Goal: Task Accomplishment & Management: Manage account settings

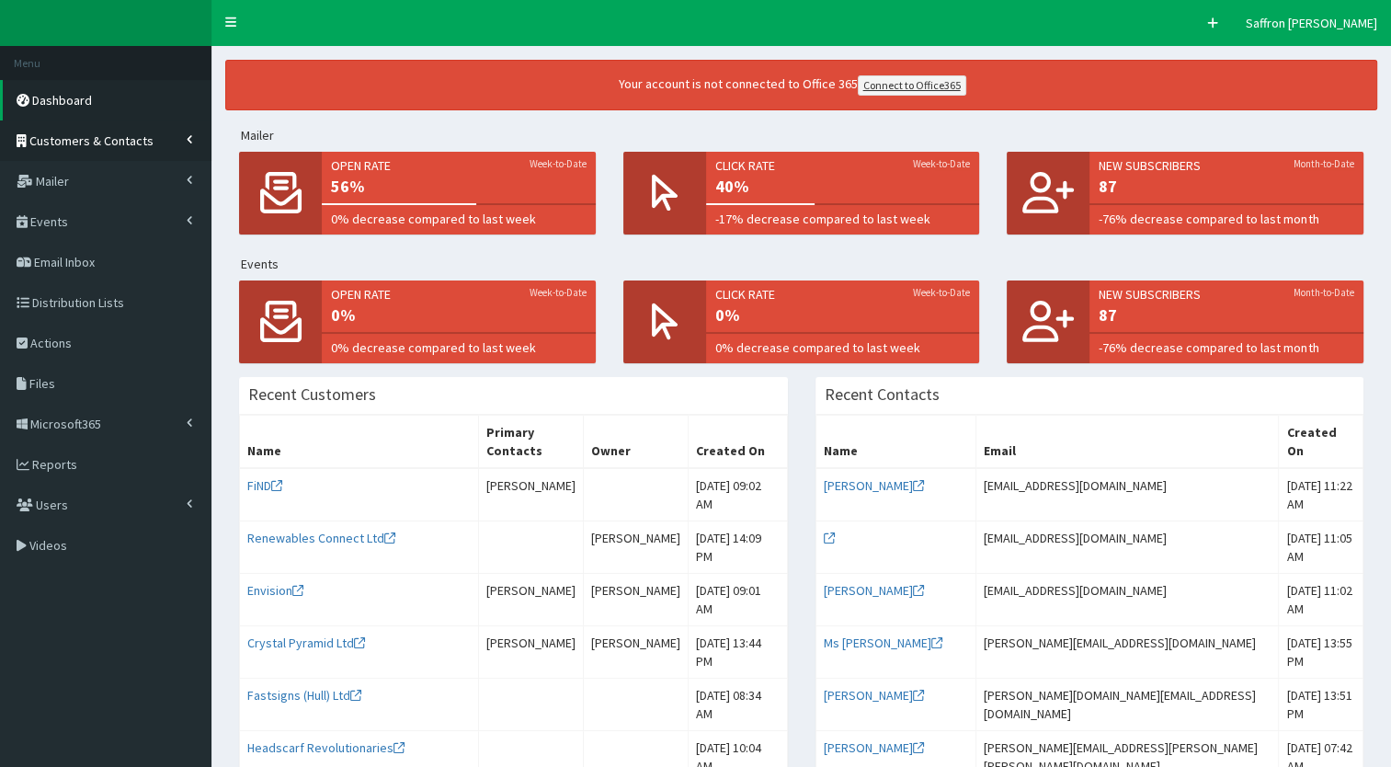
drag, startPoint x: 163, startPoint y: 153, endPoint x: 151, endPoint y: 150, distance: 12.3
click at [163, 153] on link "Customers & Contacts" at bounding box center [105, 140] width 211 height 40
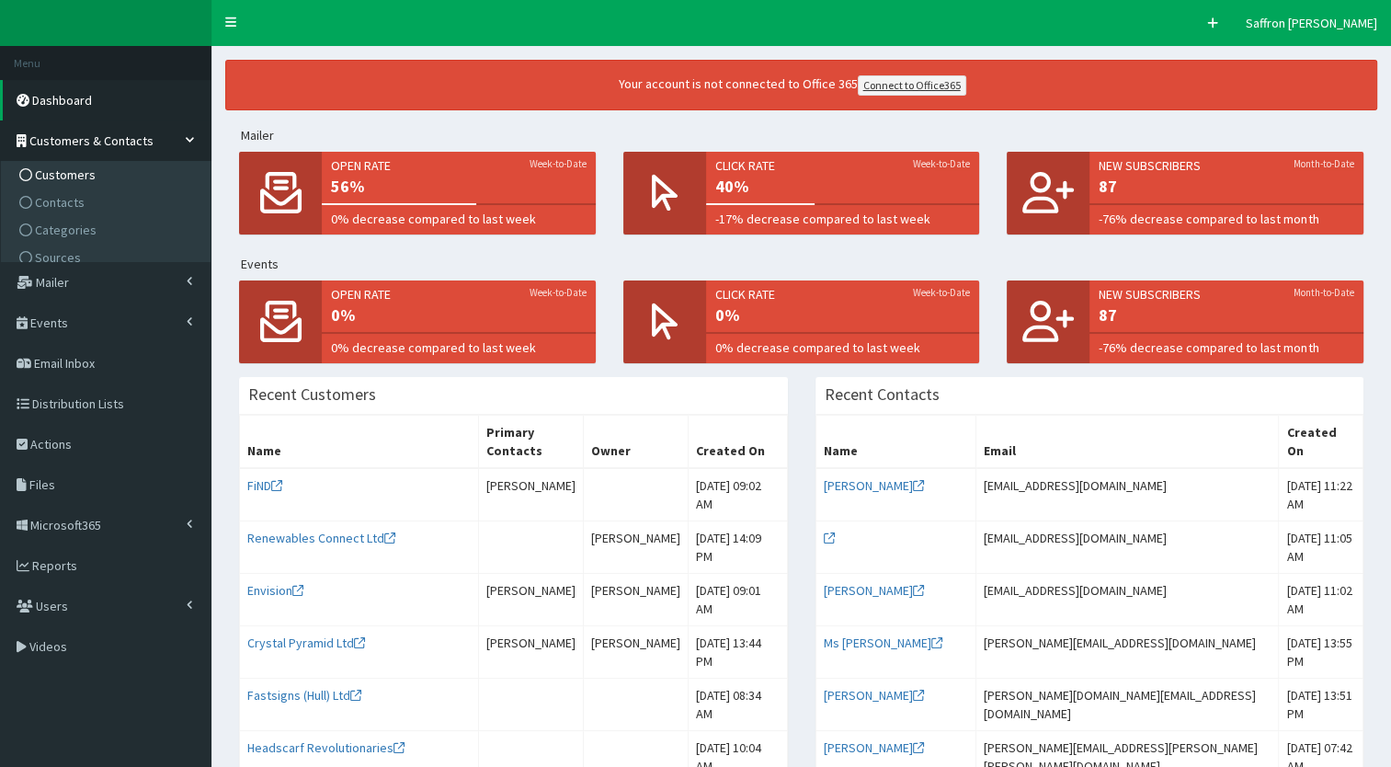
click at [96, 186] on link "Customers" at bounding box center [108, 175] width 205 height 28
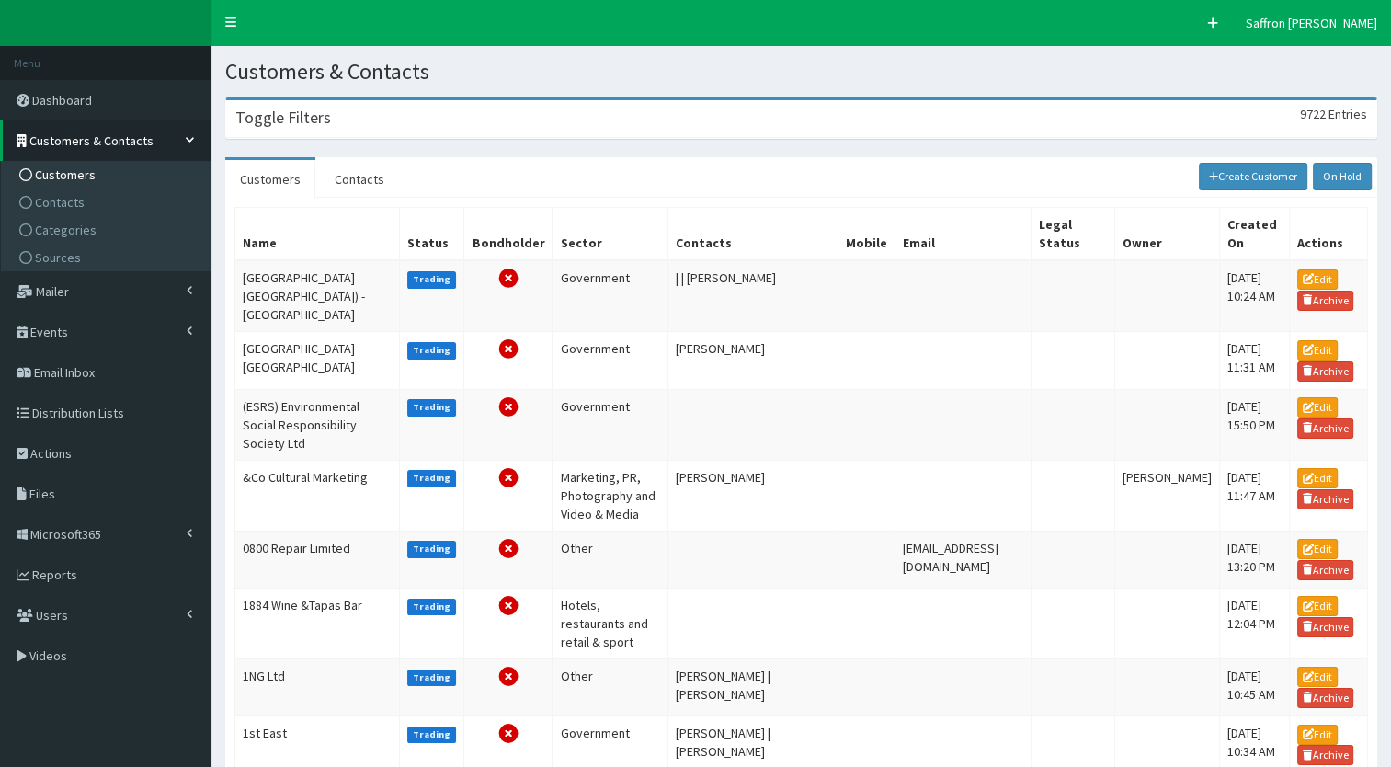
click at [283, 124] on h3 "Toggle Filters" at bounding box center [283, 117] width 96 height 17
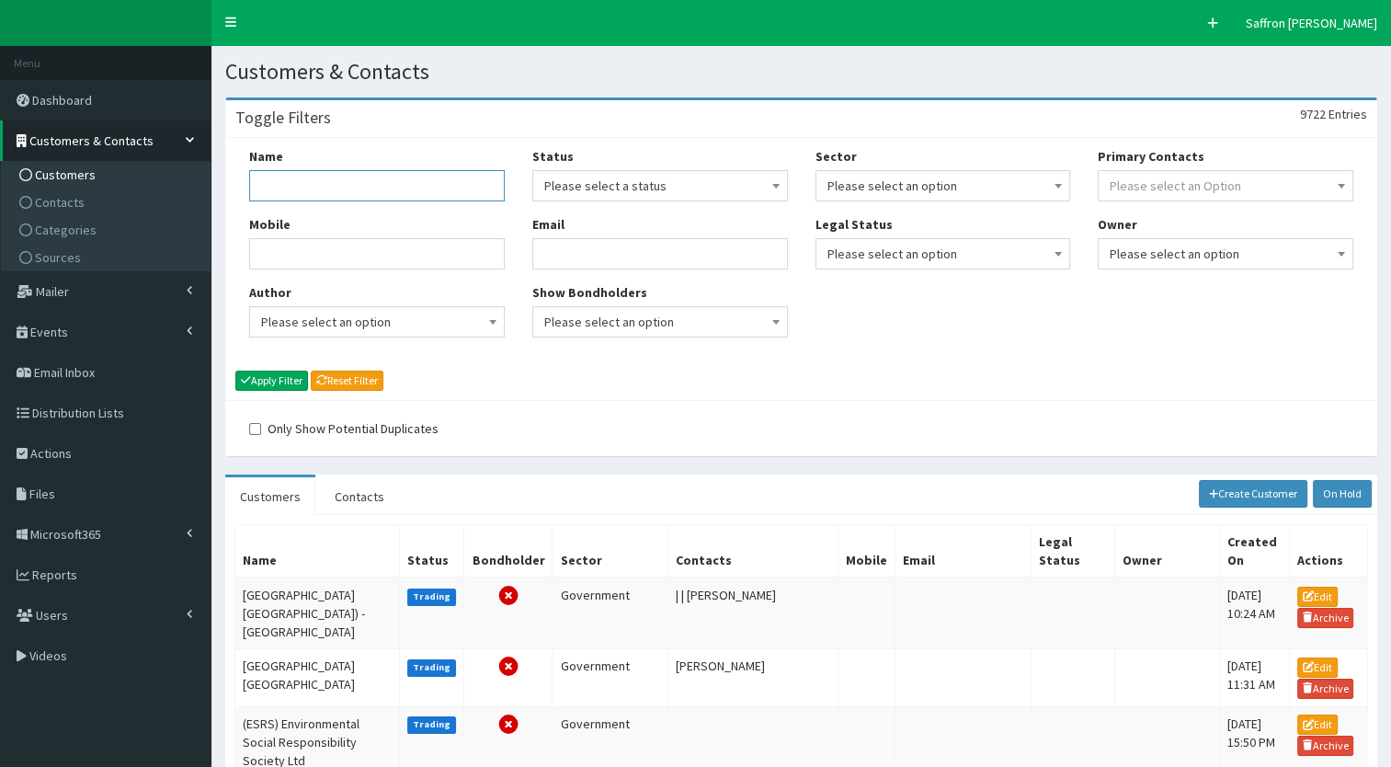
click at [313, 192] on input "Name" at bounding box center [377, 185] width 256 height 31
type input "wilkin"
click at [235, 370] on button "Apply Filter" at bounding box center [271, 380] width 73 height 20
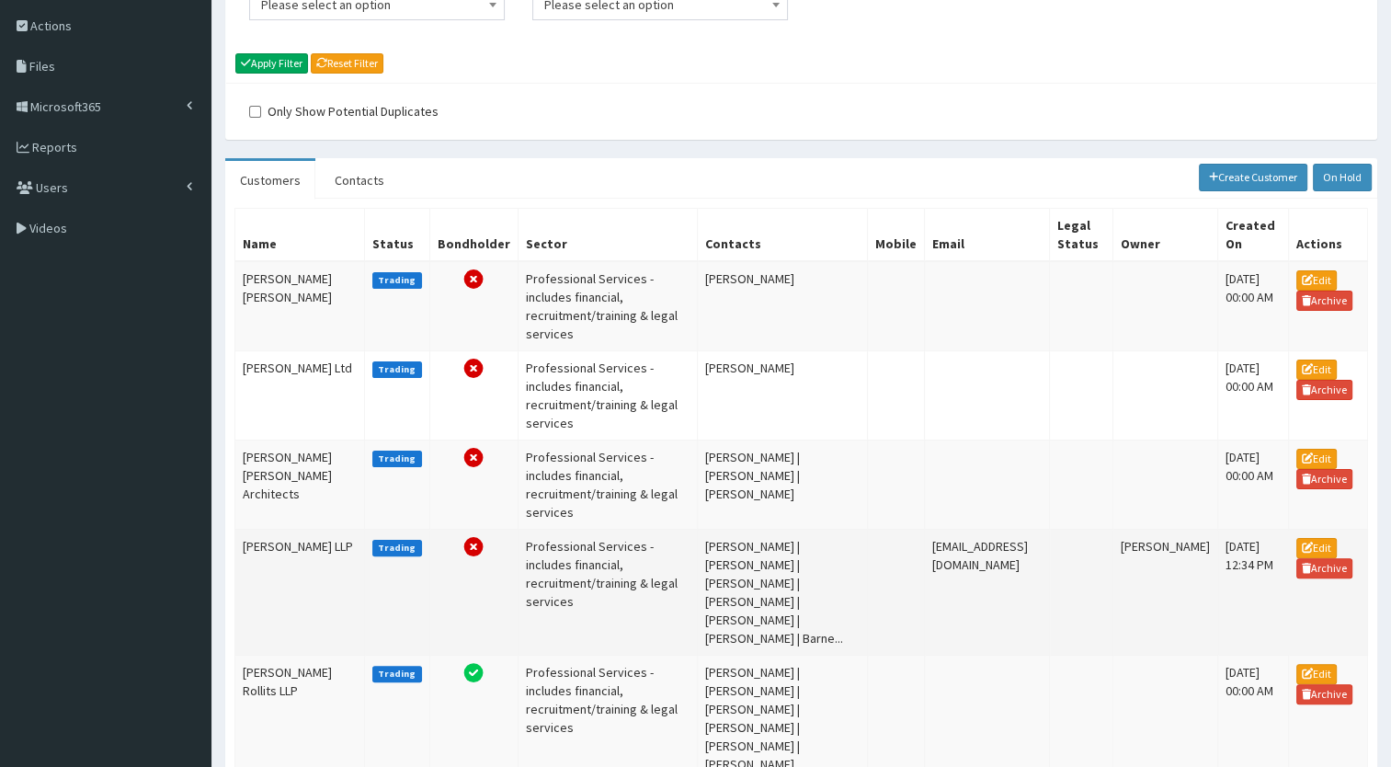
scroll to position [414, 0]
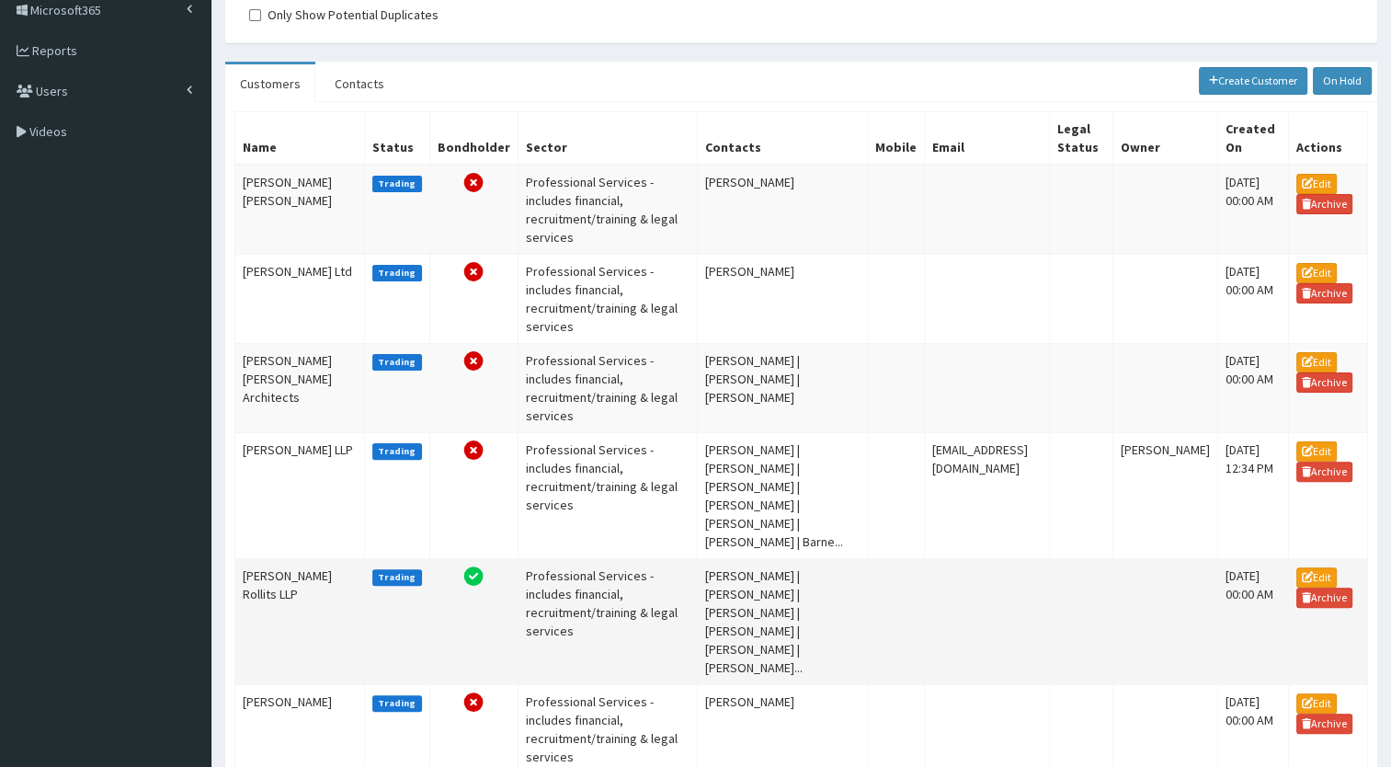
click at [280, 558] on td "Wilkin Chapman Rollits LLP" at bounding box center [300, 621] width 130 height 126
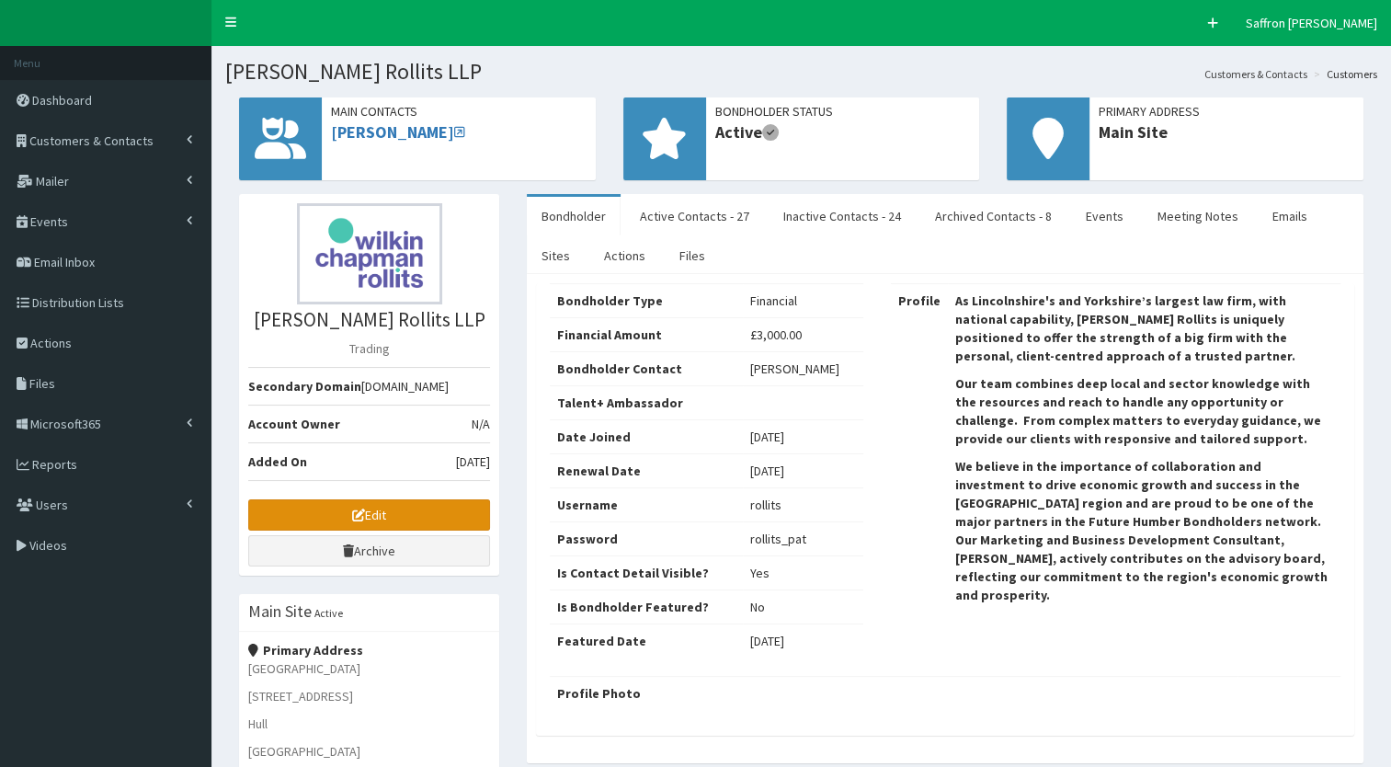
click at [441, 520] on link "Edit" at bounding box center [369, 514] width 242 height 31
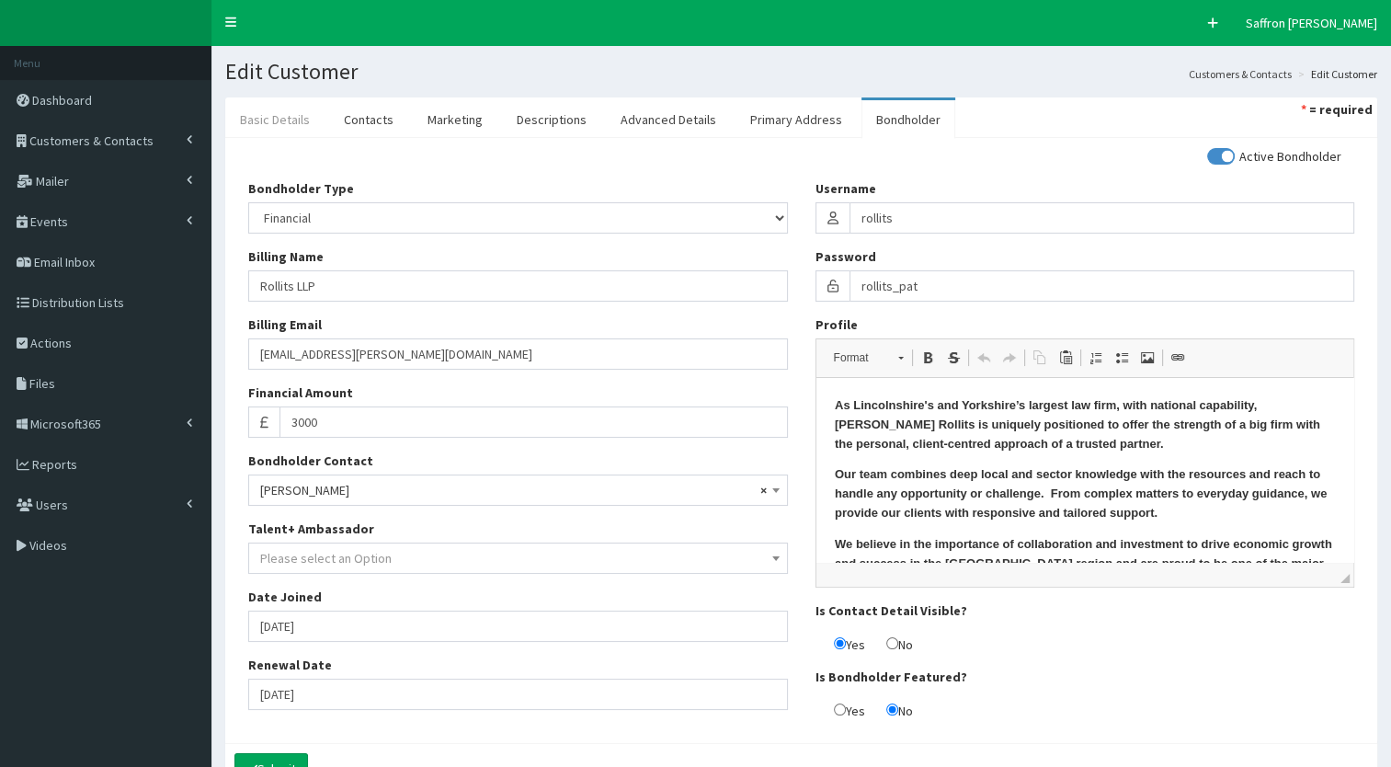
click at [272, 131] on link "Basic Details" at bounding box center [274, 119] width 99 height 39
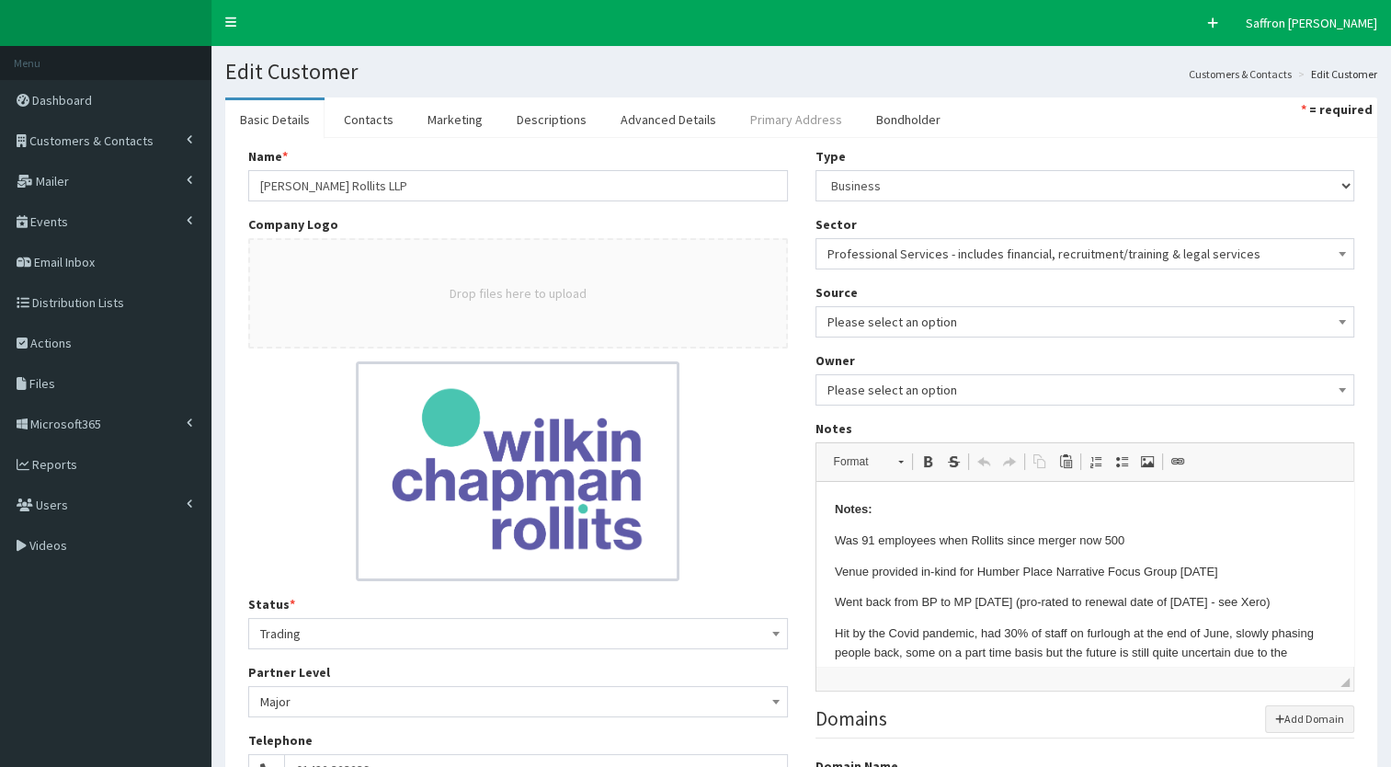
click at [800, 127] on link "Primary Address" at bounding box center [795, 119] width 121 height 39
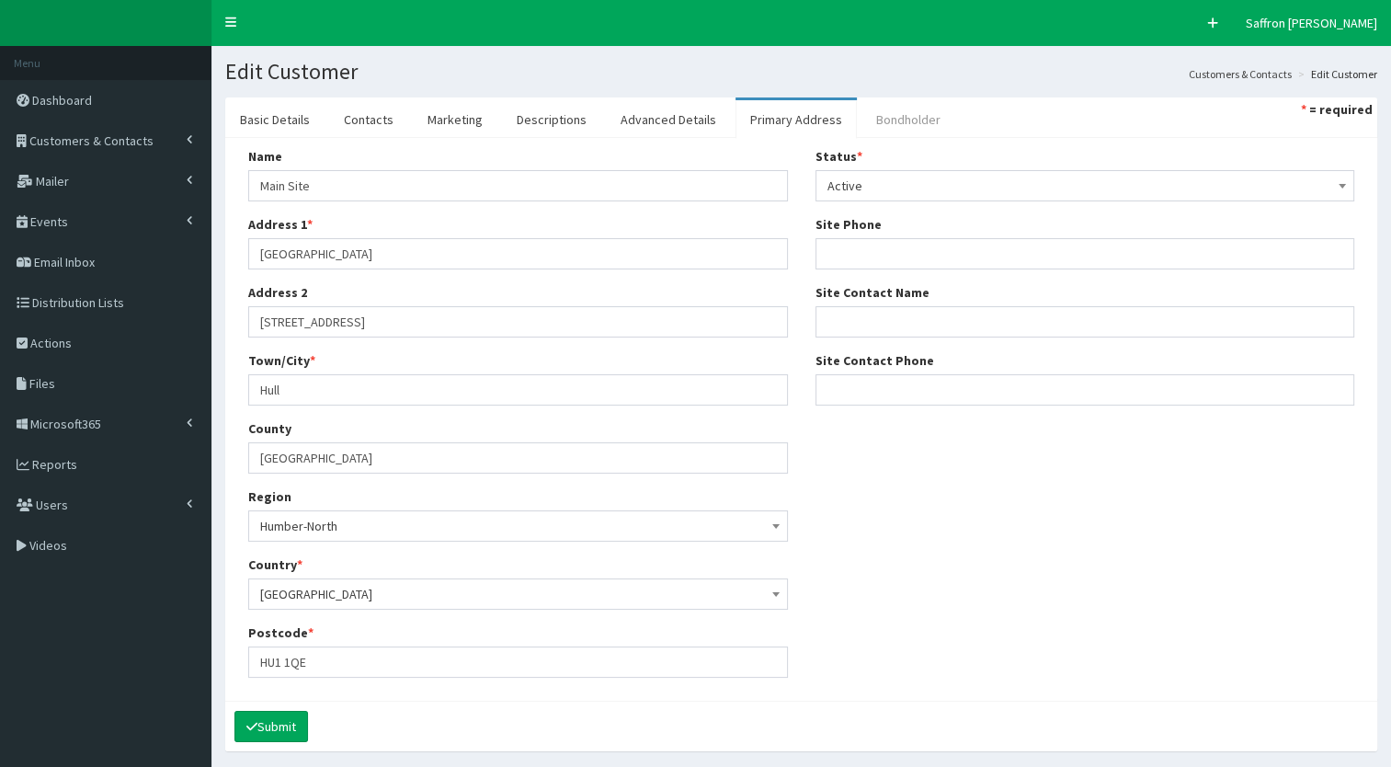
click at [883, 131] on link "Bondholder" at bounding box center [908, 119] width 94 height 39
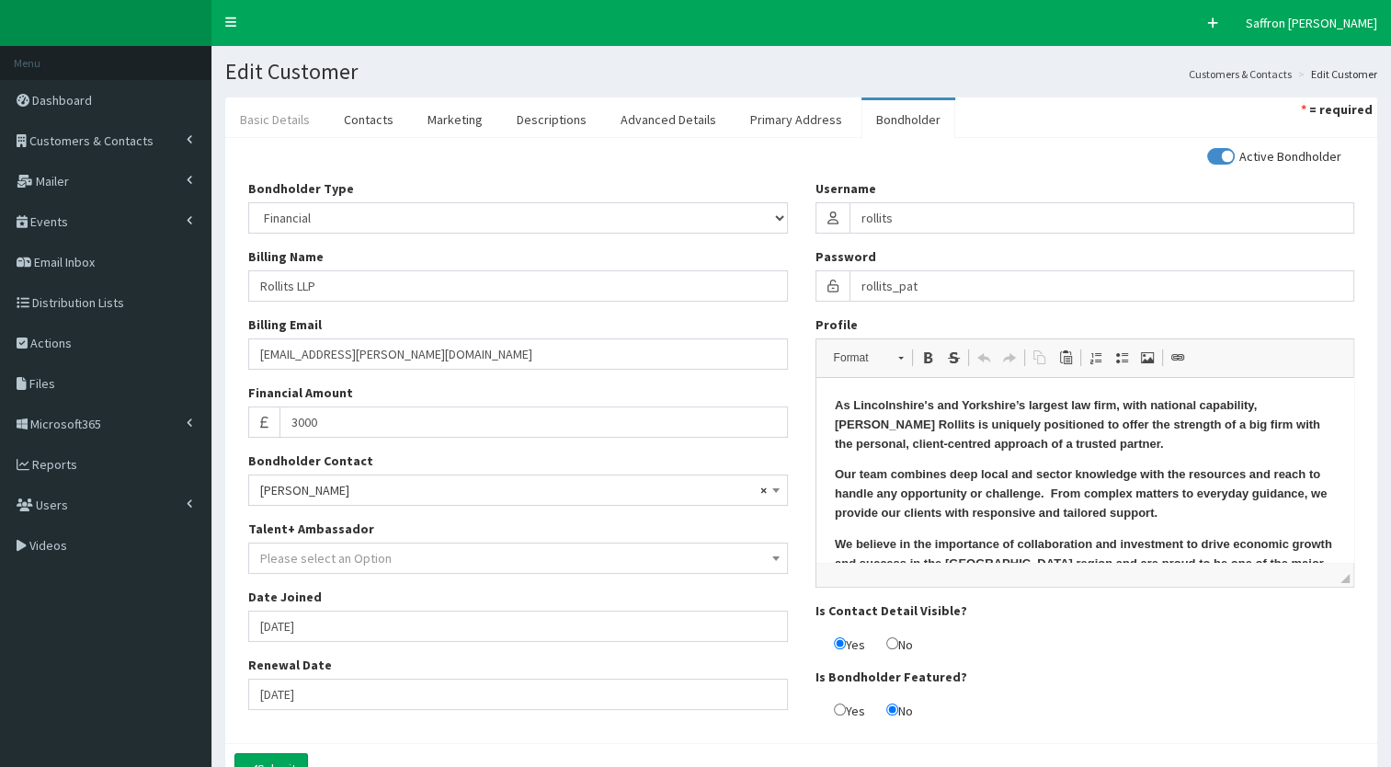
click at [299, 119] on link "Basic Details" at bounding box center [274, 119] width 99 height 39
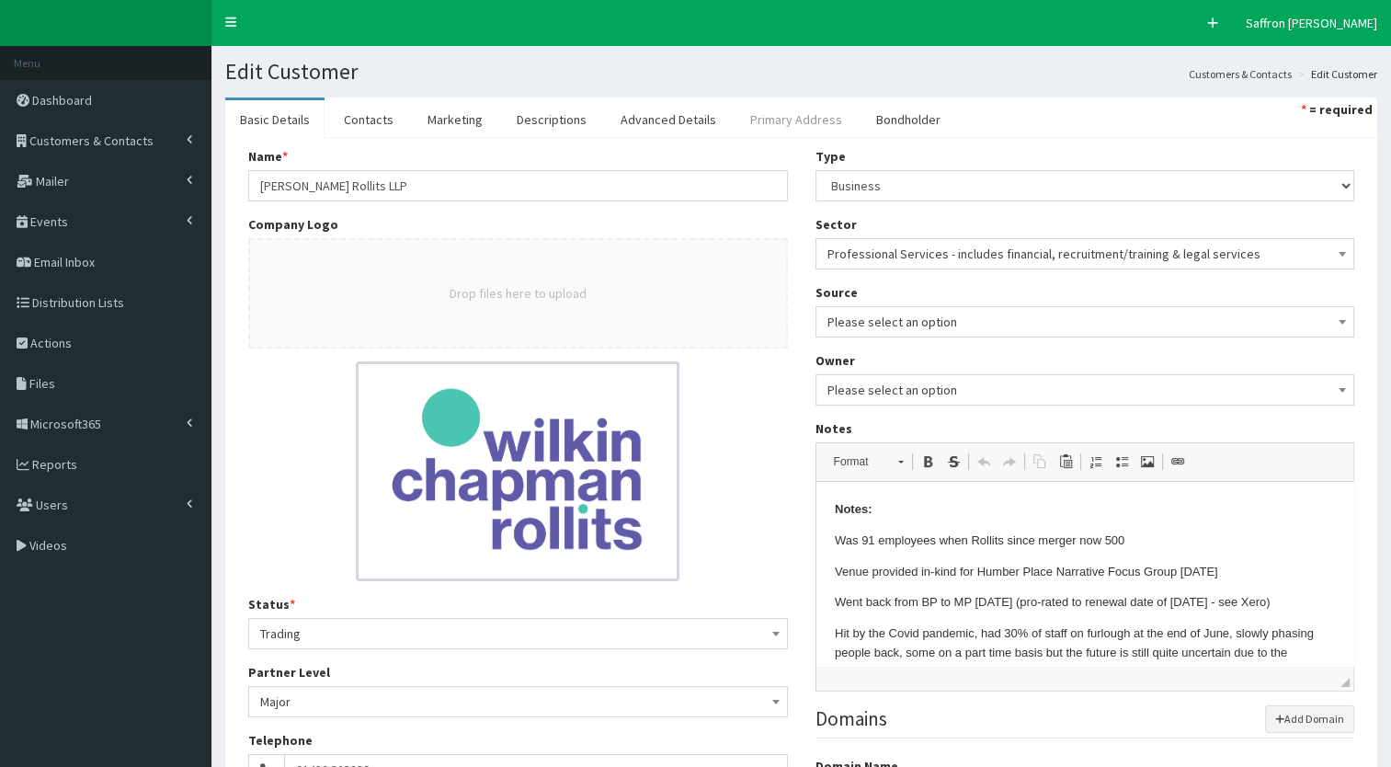
click at [750, 110] on link "Primary Address" at bounding box center [795, 119] width 121 height 39
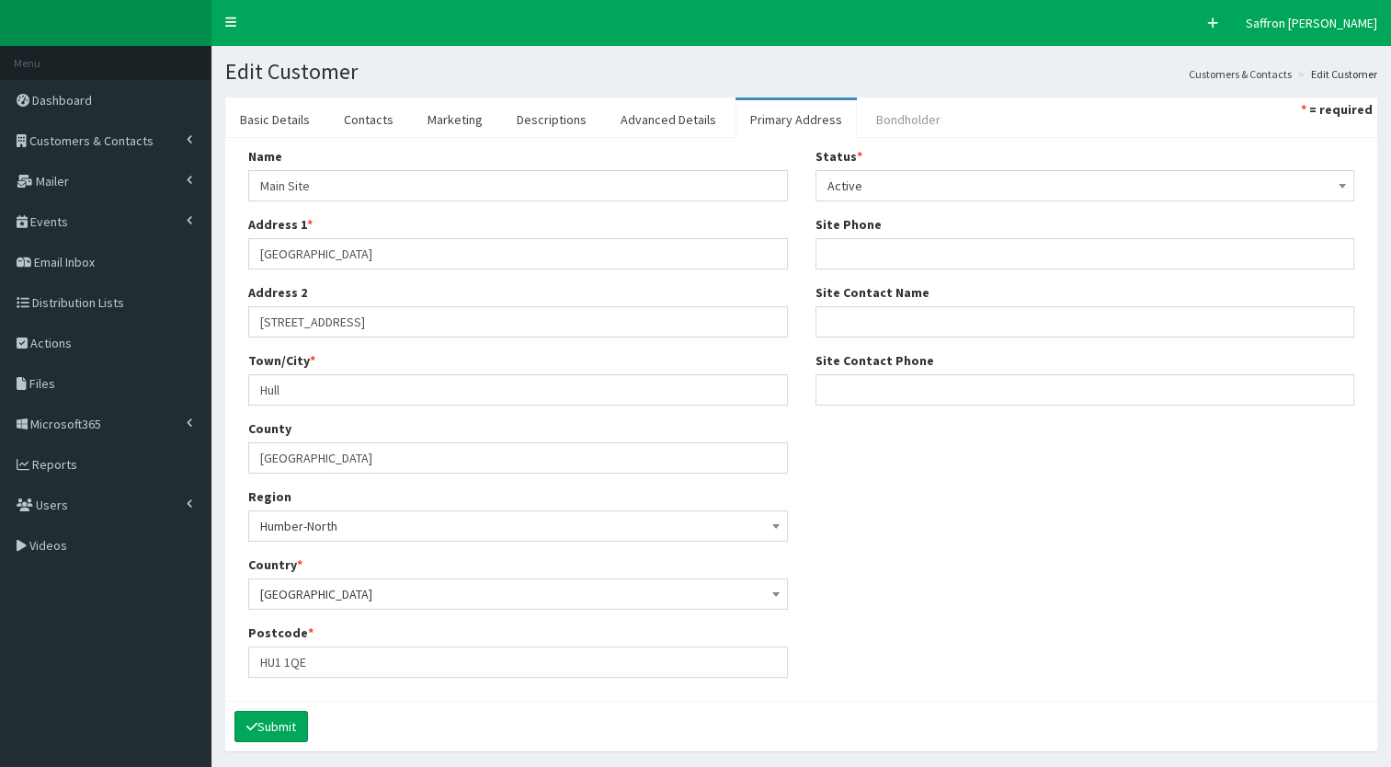
click at [893, 105] on link "Bondholder" at bounding box center [908, 119] width 94 height 39
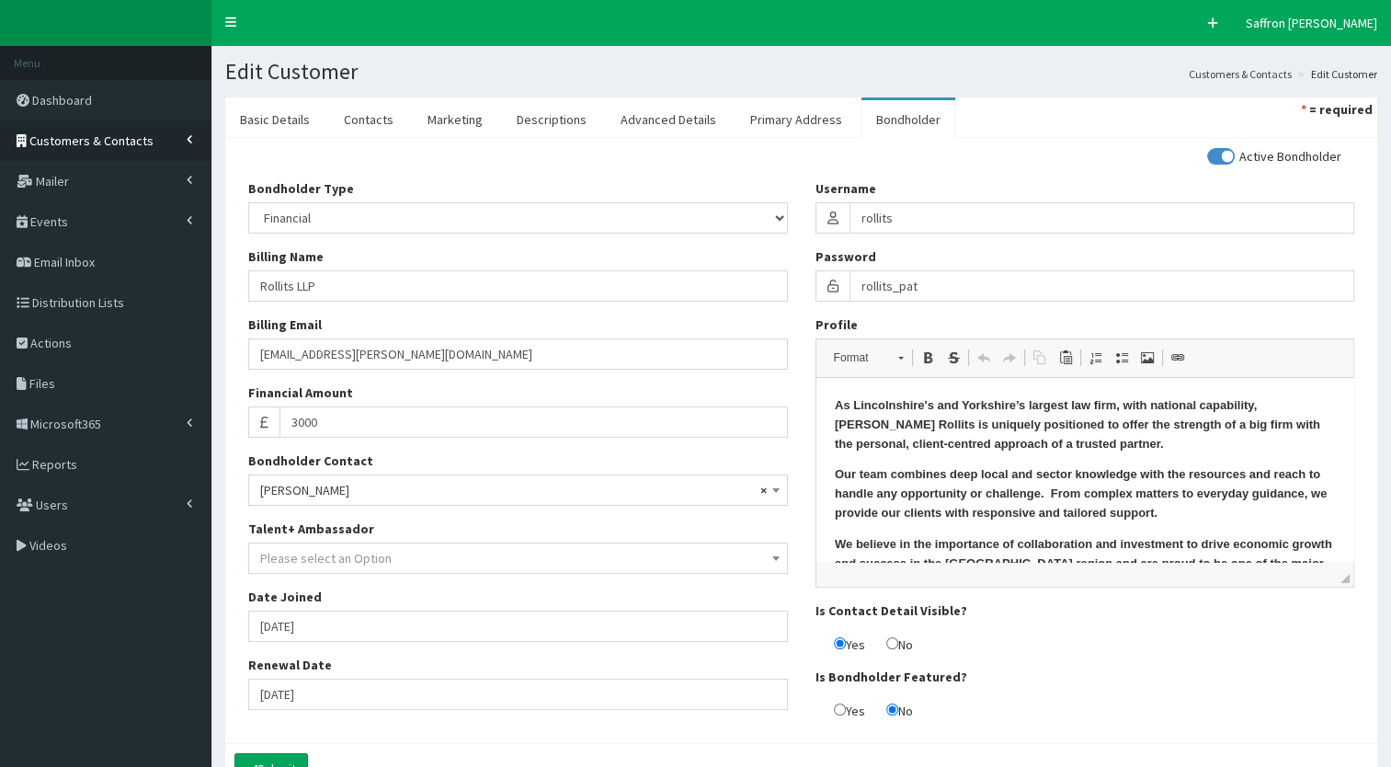
click at [159, 150] on link "Customers & Contacts" at bounding box center [105, 140] width 211 height 40
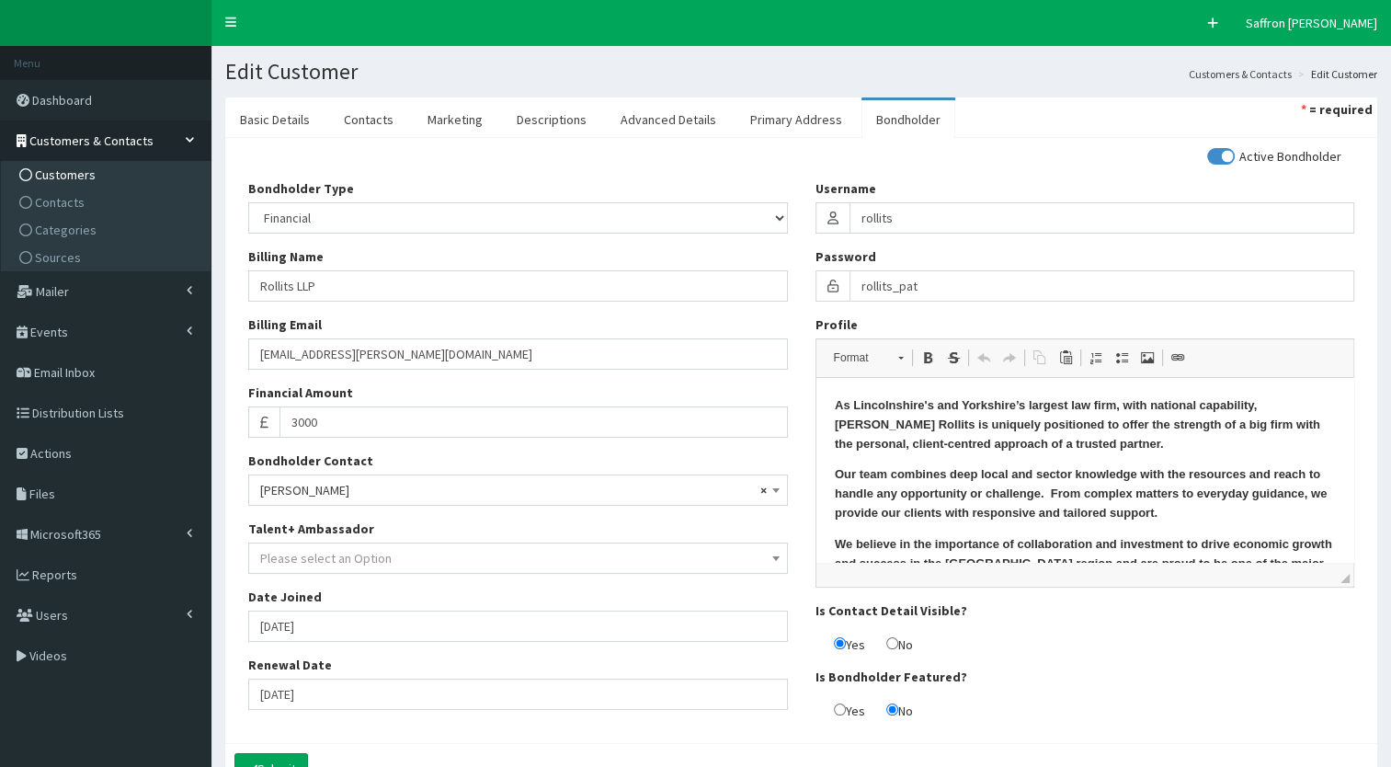
click at [55, 182] on link "Customers" at bounding box center [108, 175] width 205 height 28
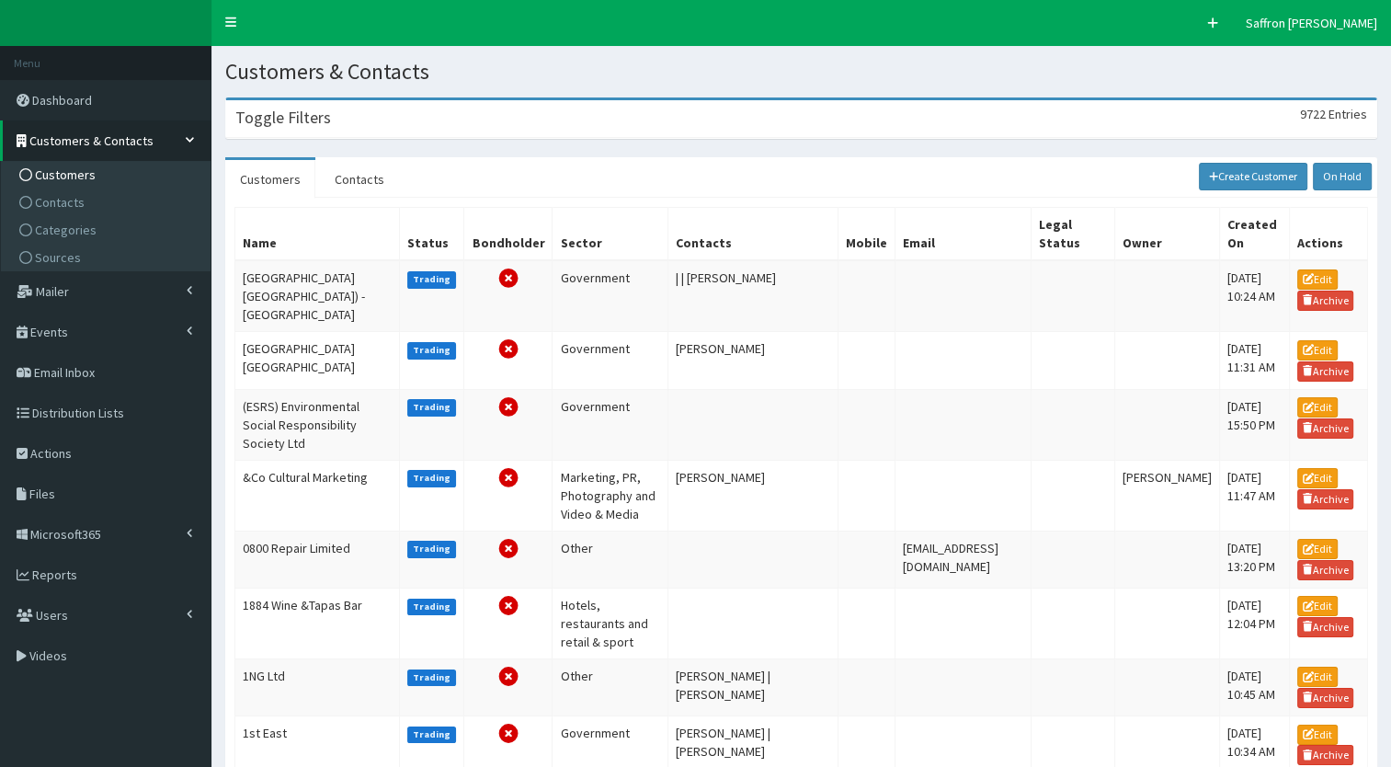
click at [358, 112] on div "Toggle Filters 9722 Entries" at bounding box center [801, 119] width 1150 height 38
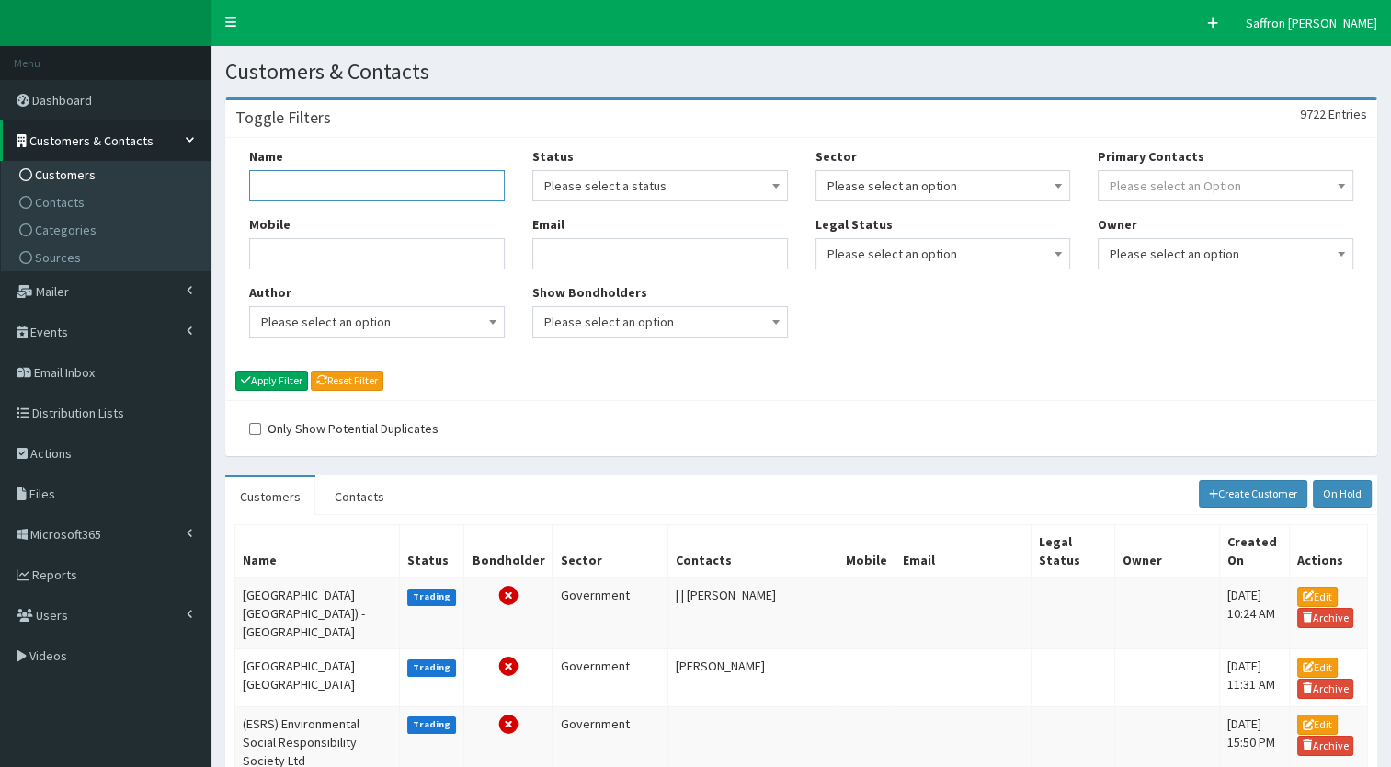
click at [338, 174] on input "Name" at bounding box center [377, 185] width 256 height 31
type input "john"
click at [235, 370] on button "Apply Filter" at bounding box center [271, 380] width 73 height 20
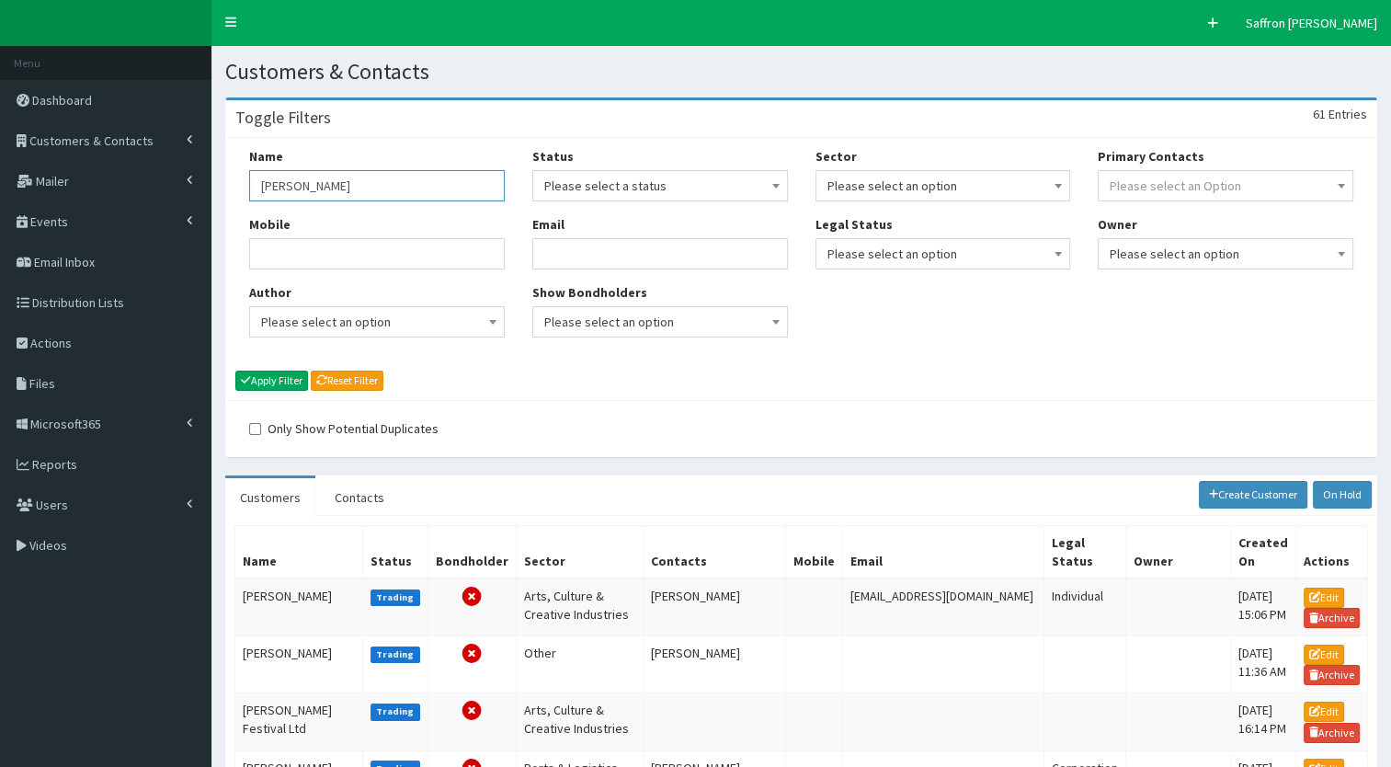
click at [290, 176] on input "john" at bounding box center [377, 185] width 256 height 31
type input "john group"
click at [286, 382] on button "Apply Filter" at bounding box center [271, 380] width 73 height 20
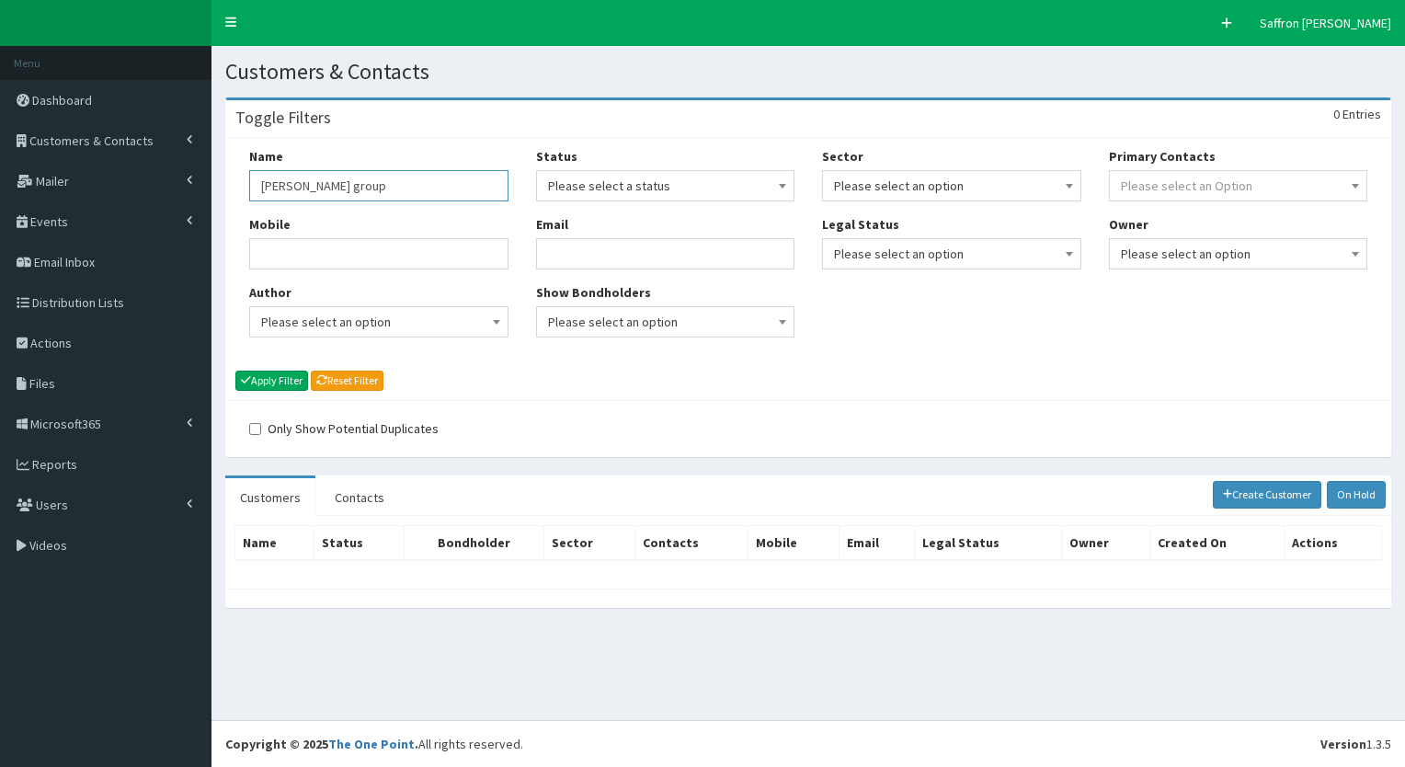
drag, startPoint x: 318, startPoint y: 190, endPoint x: 298, endPoint y: 189, distance: 20.2
click at [298, 189] on input "john group" at bounding box center [378, 185] width 259 height 31
type input "john good"
click at [235, 370] on button "Apply Filter" at bounding box center [271, 380] width 73 height 20
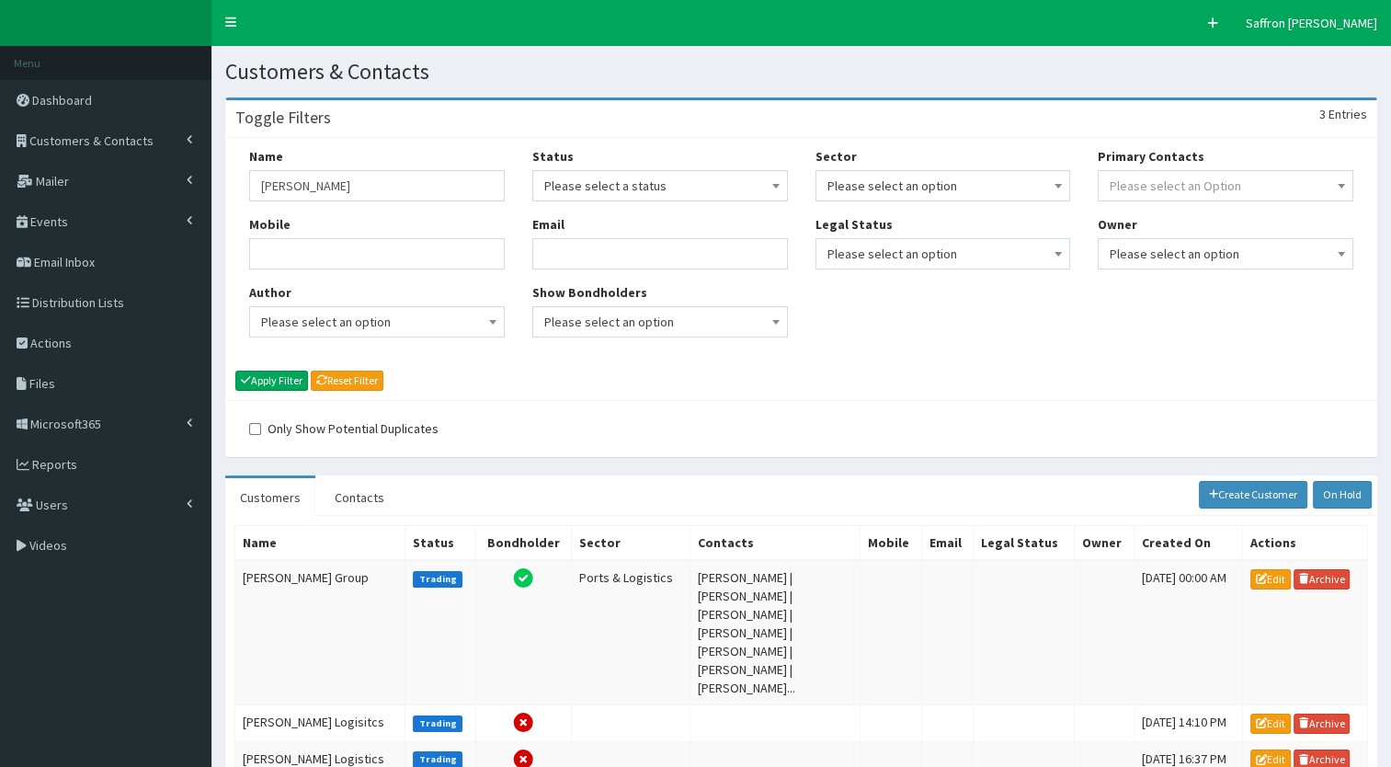
click at [279, 543] on th "Name" at bounding box center [320, 542] width 170 height 35
click at [285, 564] on td "[PERSON_NAME] Group" at bounding box center [320, 632] width 170 height 145
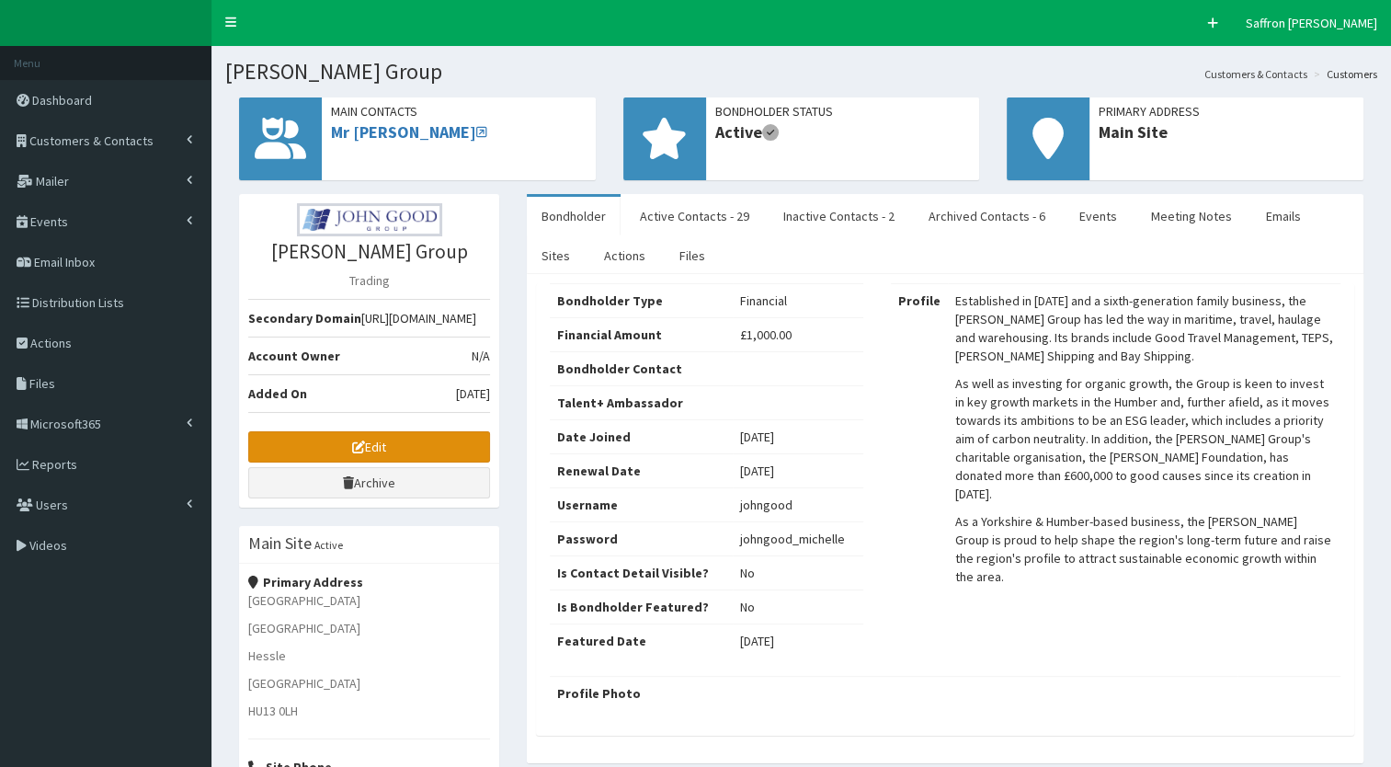
click at [363, 440] on icon at bounding box center [358, 446] width 13 height 13
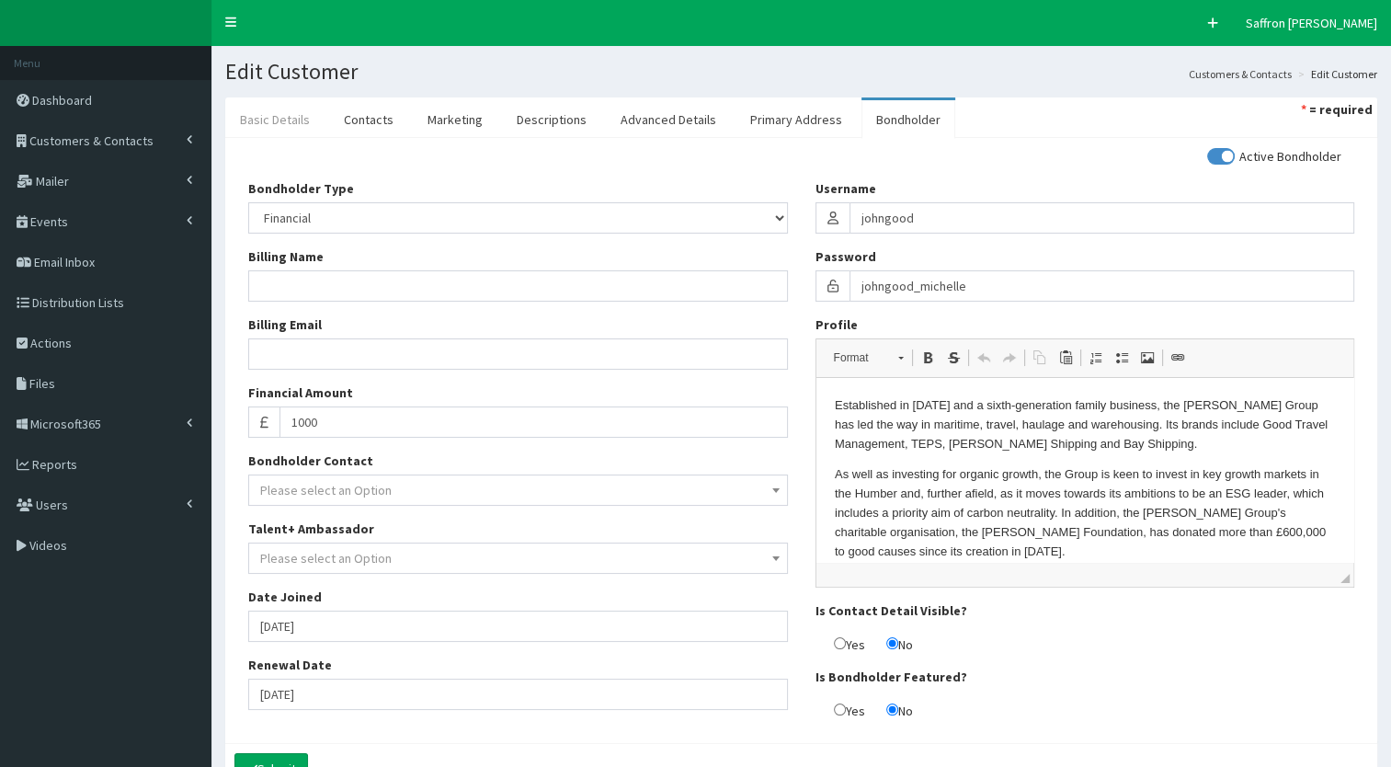
click at [315, 130] on link "Basic Details" at bounding box center [274, 119] width 99 height 39
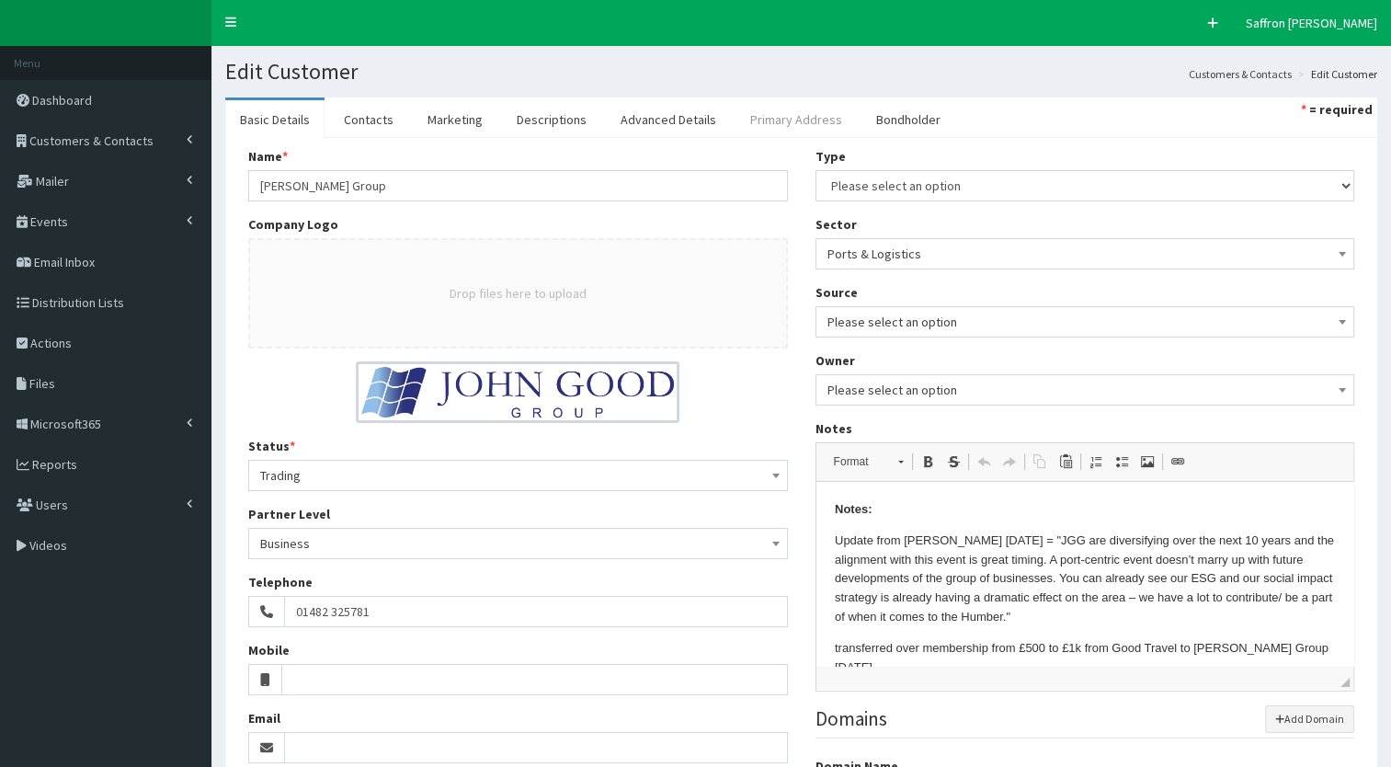
click at [771, 108] on link "Primary Address" at bounding box center [795, 119] width 121 height 39
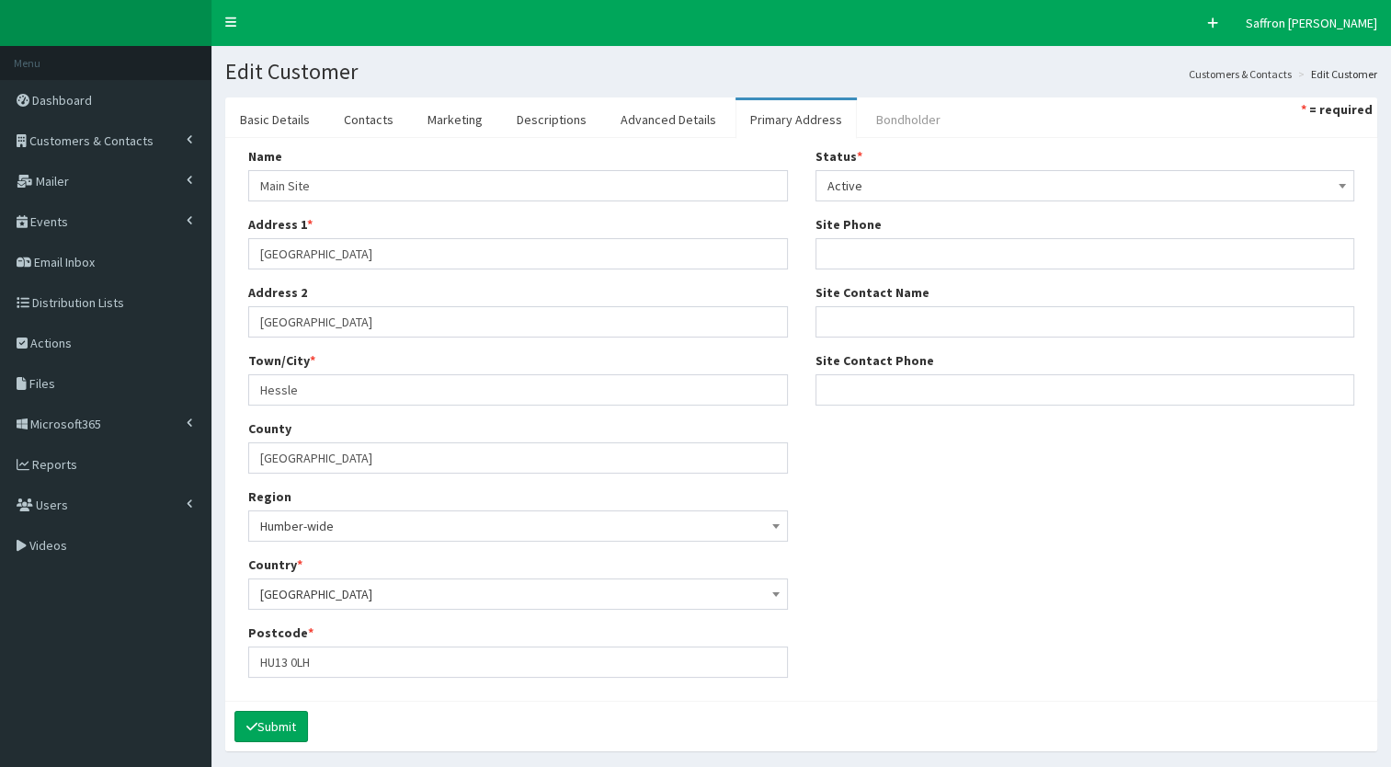
click at [862, 119] on link "Bondholder" at bounding box center [908, 119] width 94 height 39
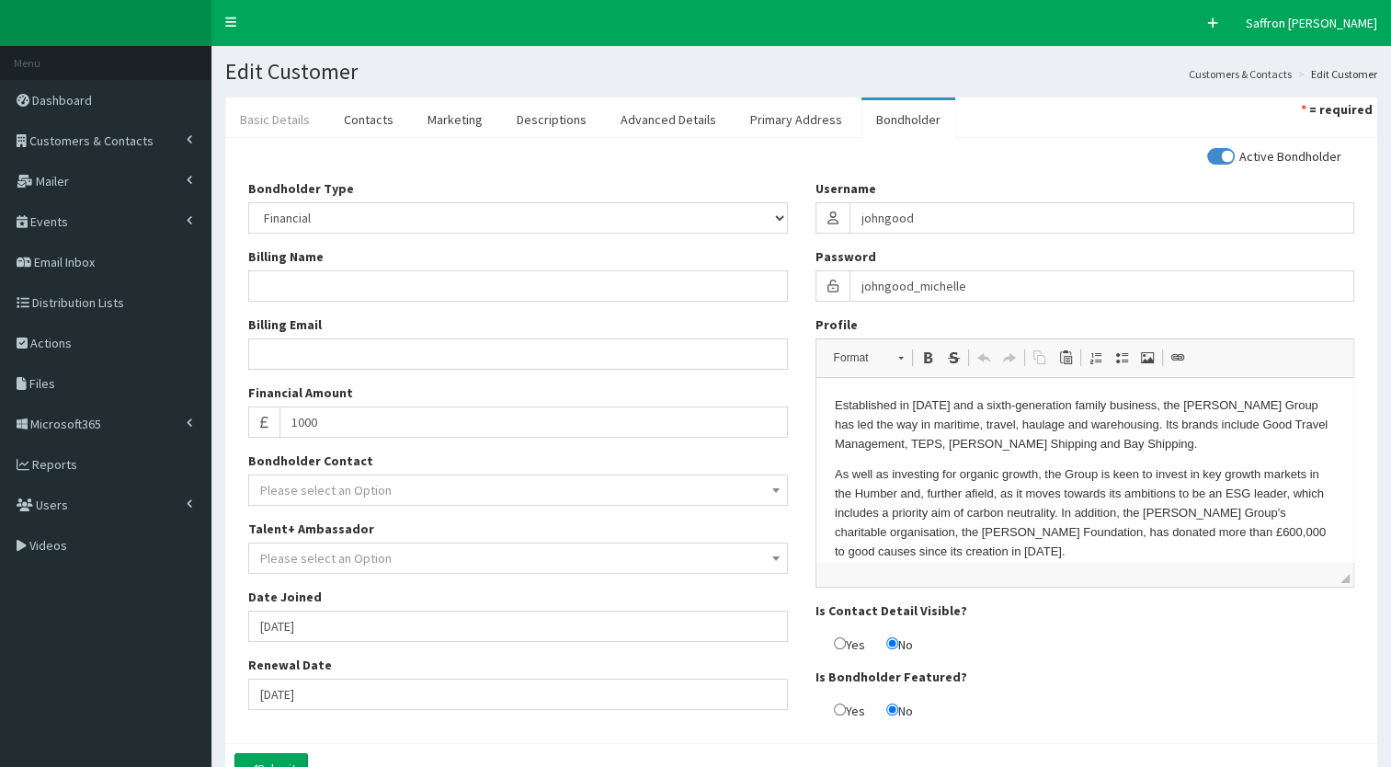
click at [283, 126] on link "Basic Details" at bounding box center [274, 119] width 99 height 39
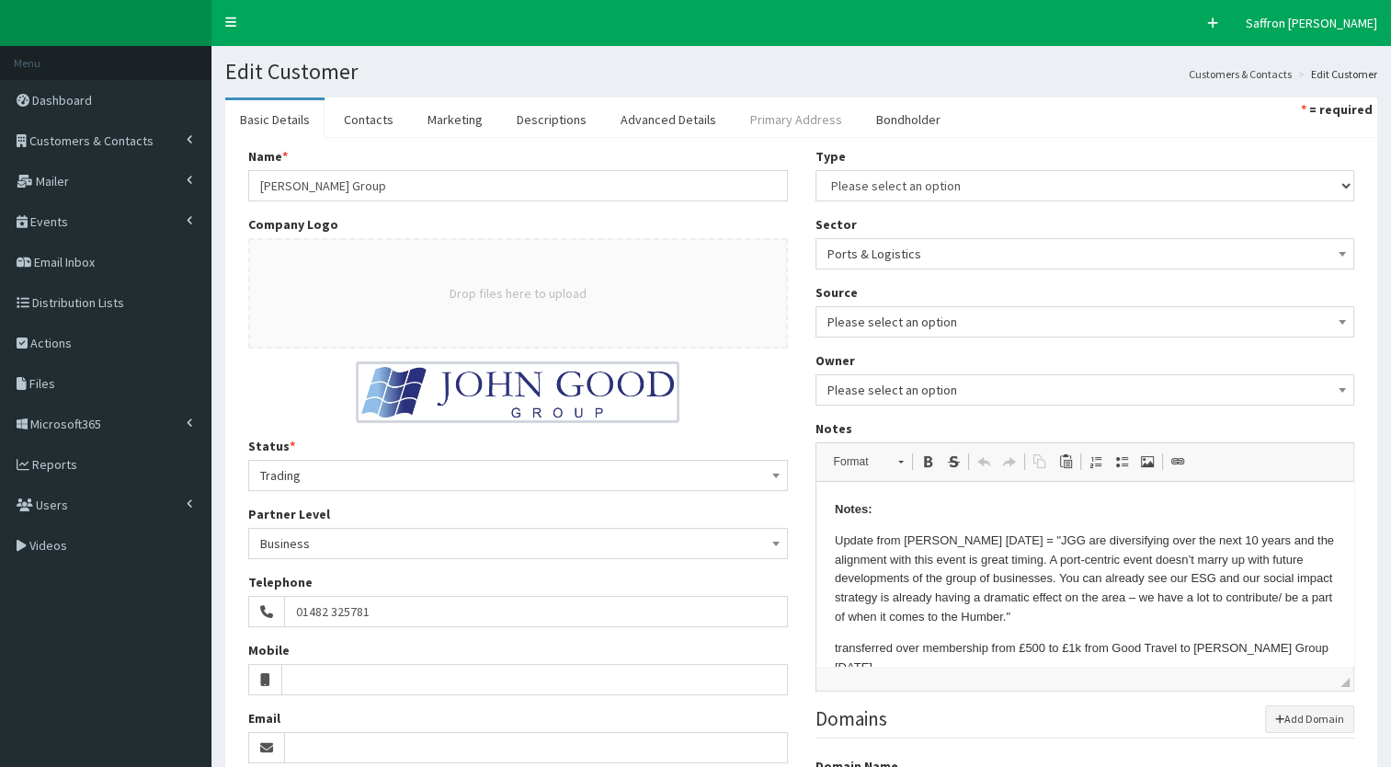
click at [735, 105] on link "Primary Address" at bounding box center [795, 119] width 121 height 39
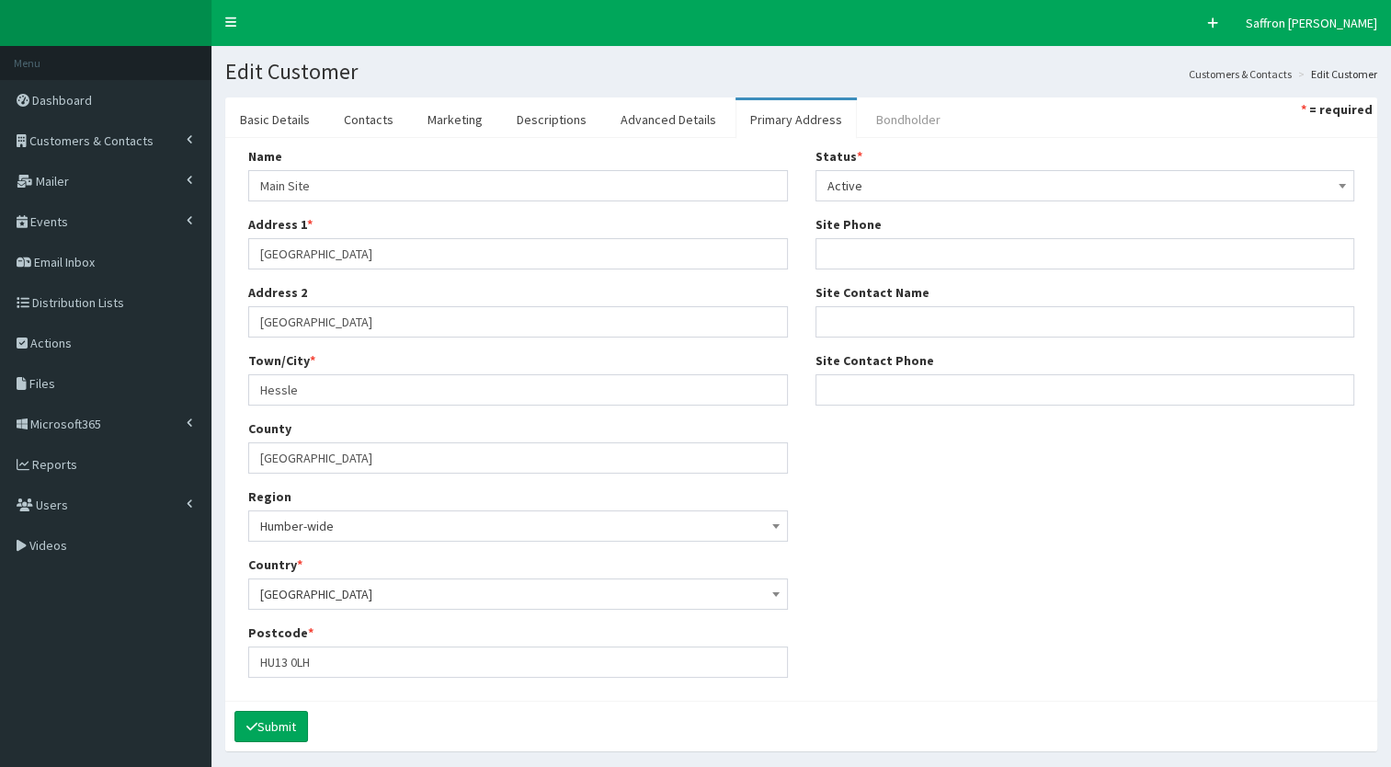
click at [896, 115] on link "Bondholder" at bounding box center [908, 119] width 94 height 39
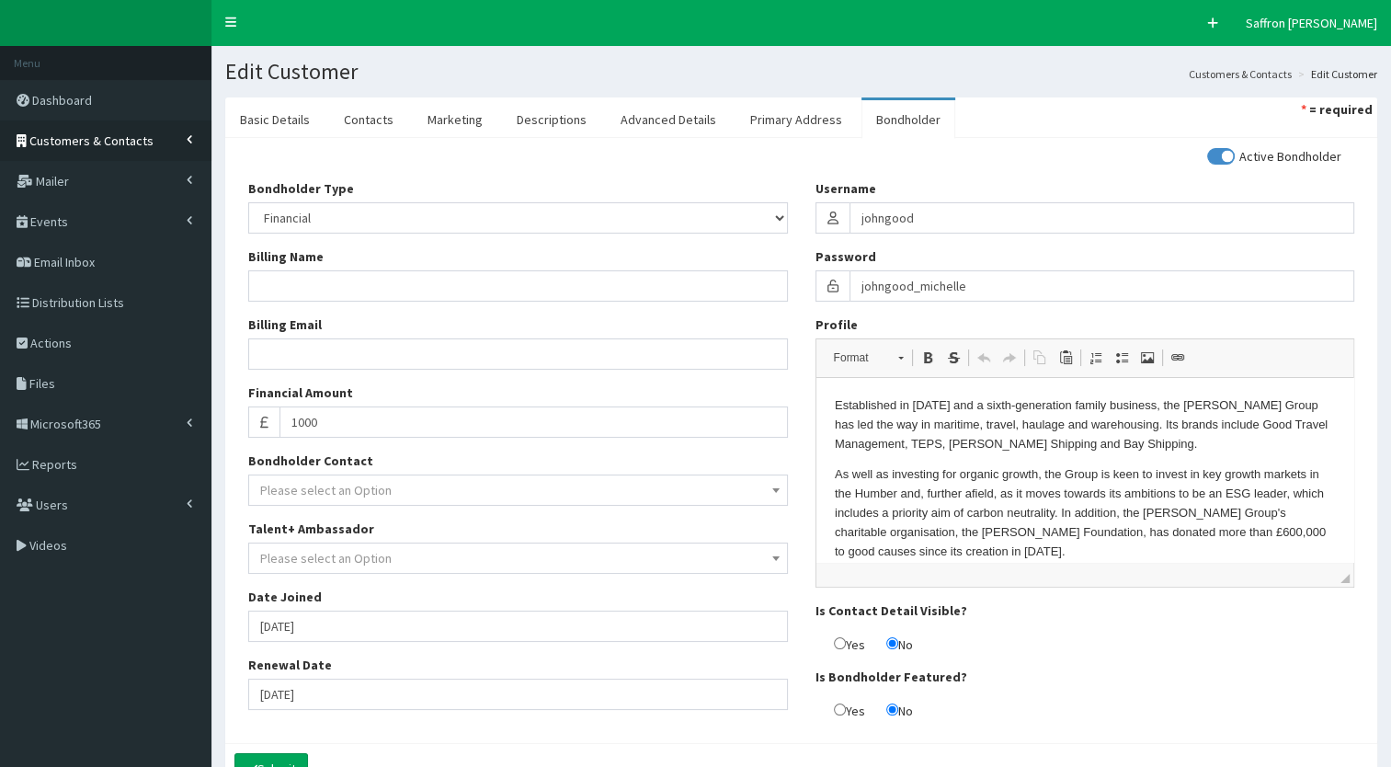
click at [166, 143] on link "Customers & Contacts" at bounding box center [105, 140] width 211 height 40
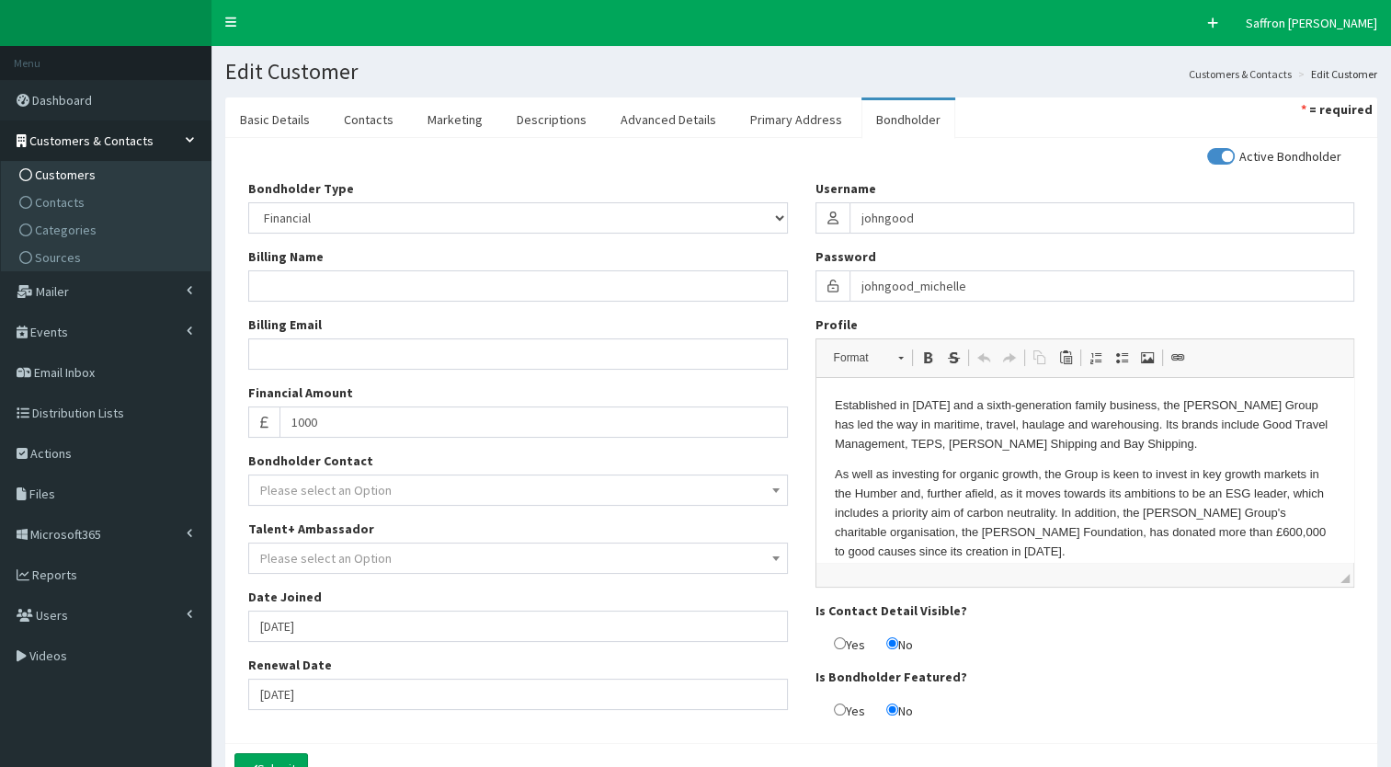
click at [85, 180] on span "Customers" at bounding box center [65, 174] width 61 height 17
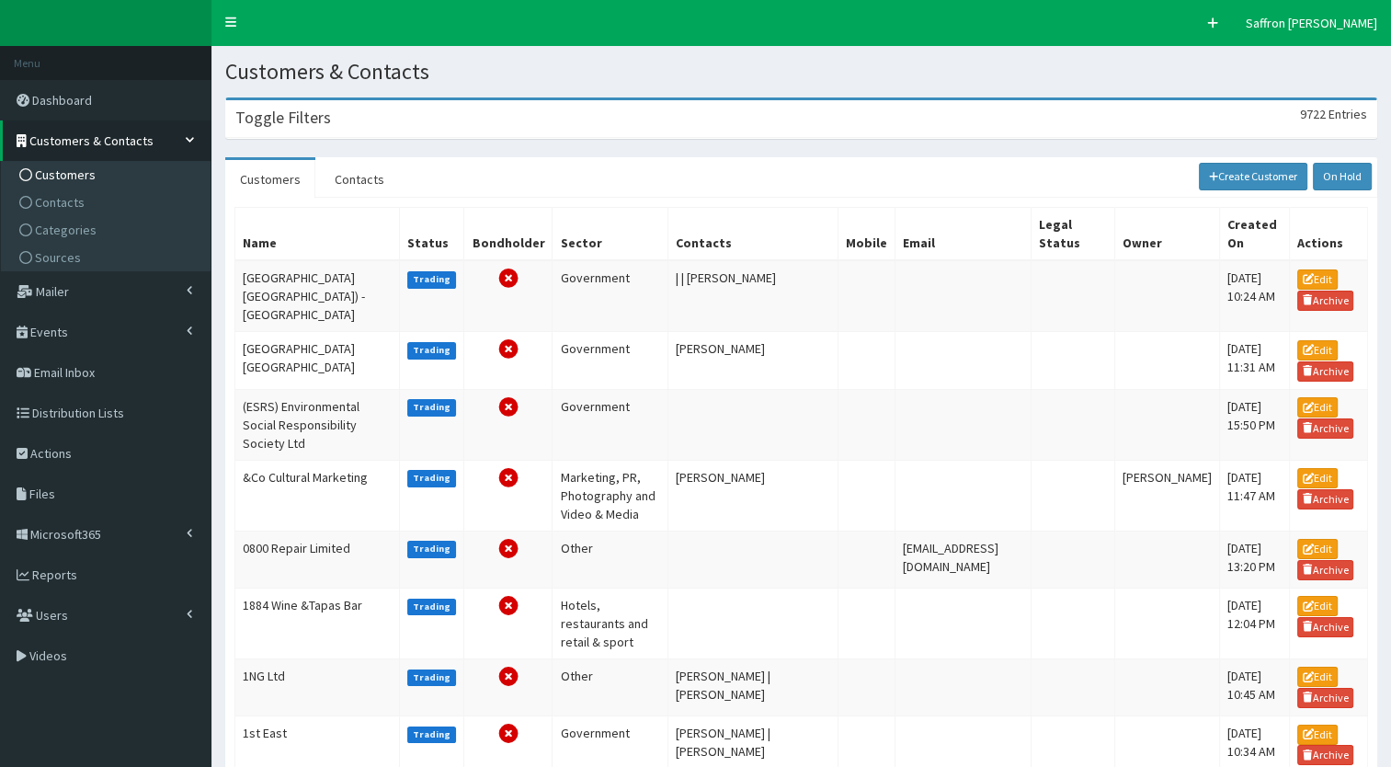
click at [397, 128] on div "Toggle Filters 9722 Entries" at bounding box center [801, 119] width 1150 height 38
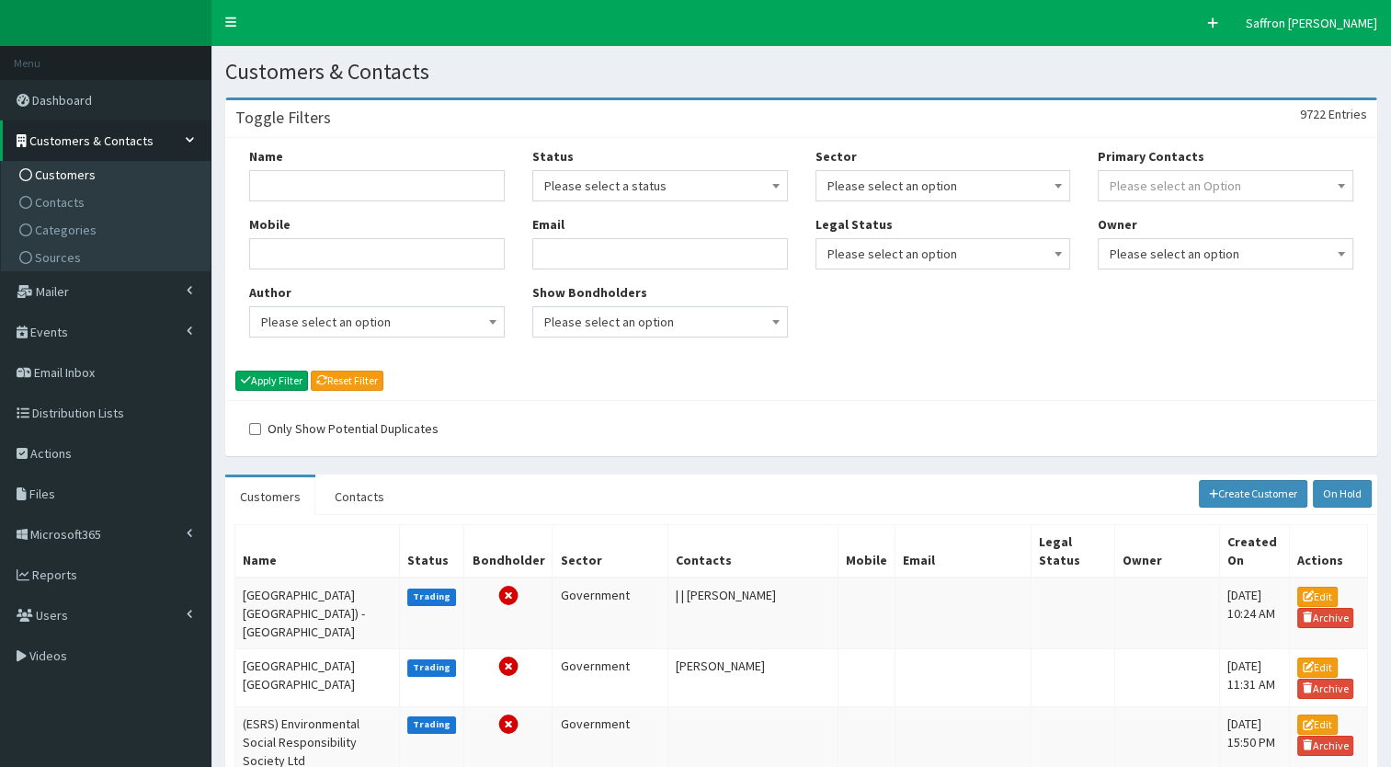
click at [348, 167] on div "Name" at bounding box center [377, 174] width 256 height 54
click at [342, 176] on input "Name" at bounding box center [377, 185] width 256 height 31
type input "nova"
click at [286, 372] on button "Apply Filter" at bounding box center [271, 380] width 73 height 20
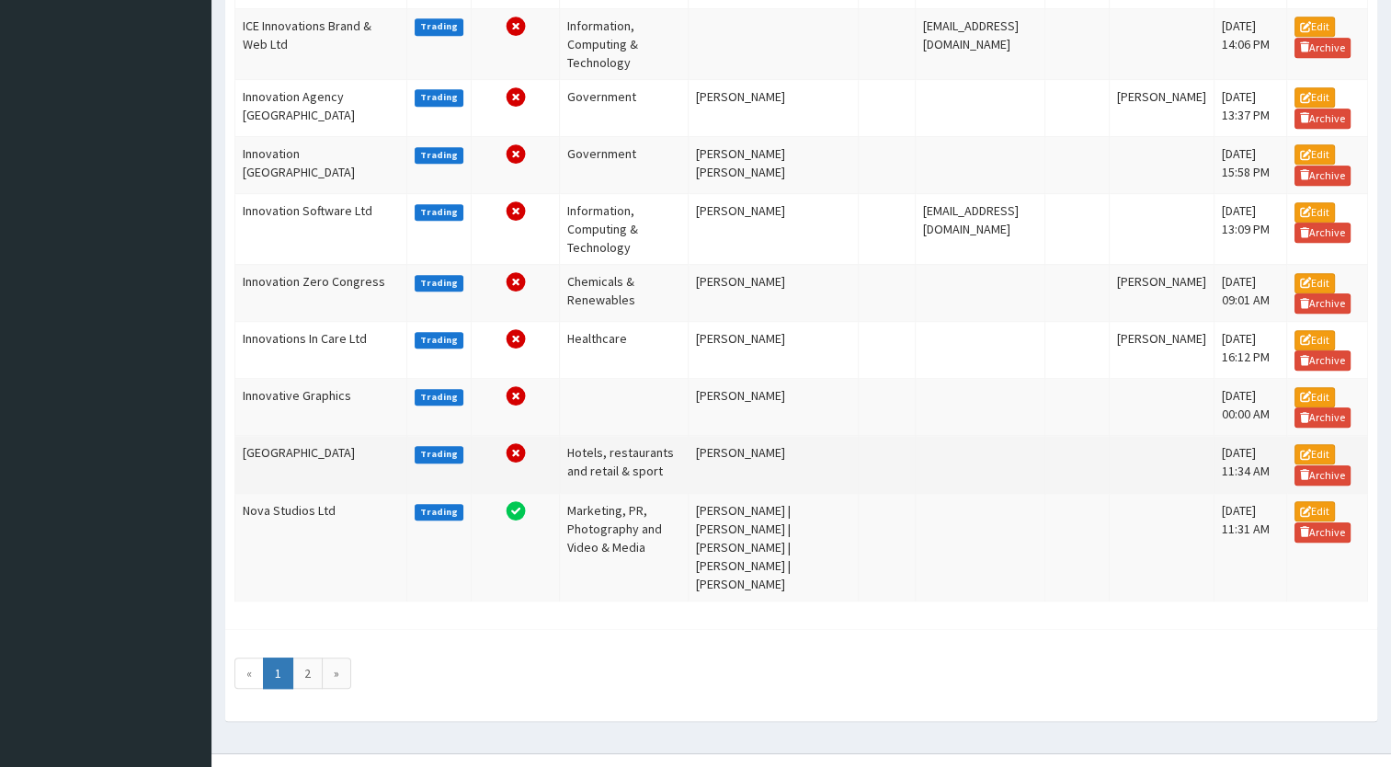
scroll to position [1085, 0]
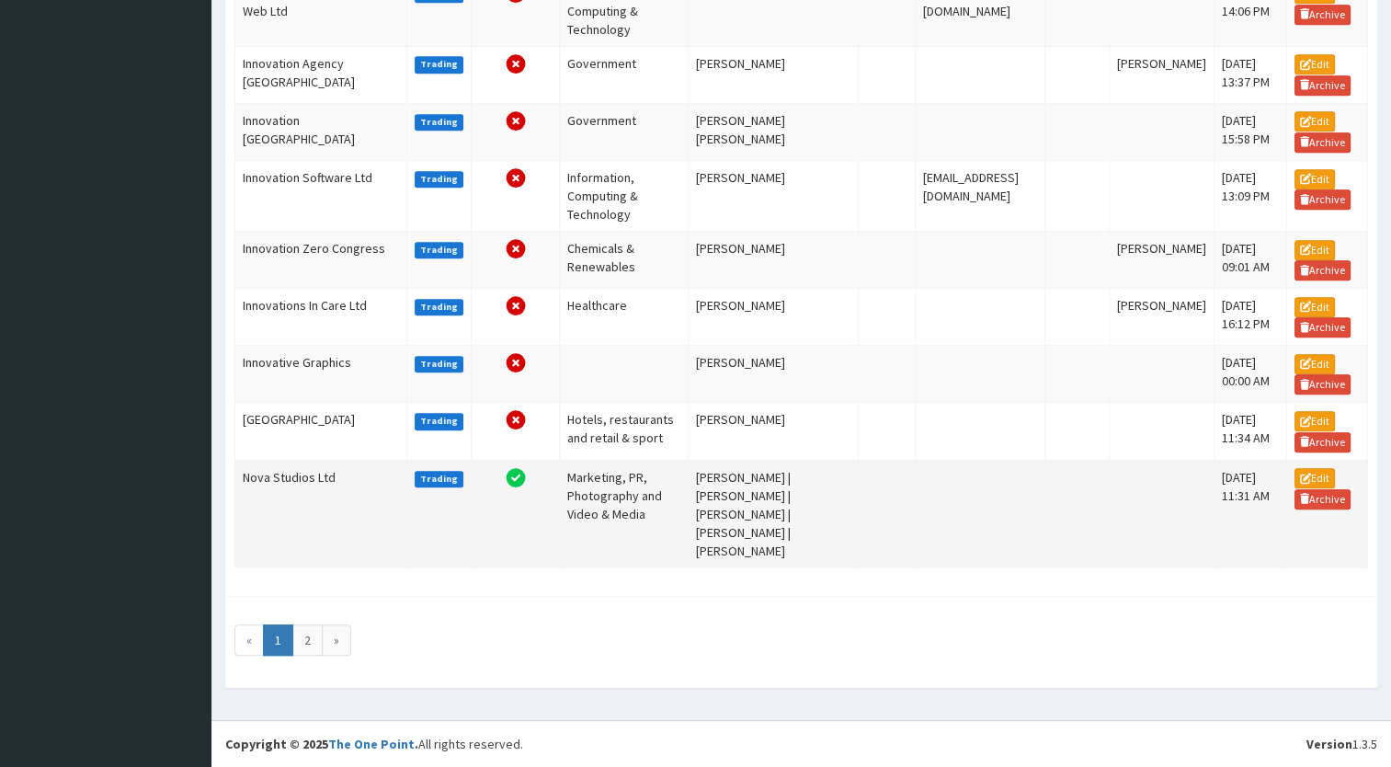
click at [340, 502] on td "Nova Studios Ltd" at bounding box center [321, 514] width 172 height 108
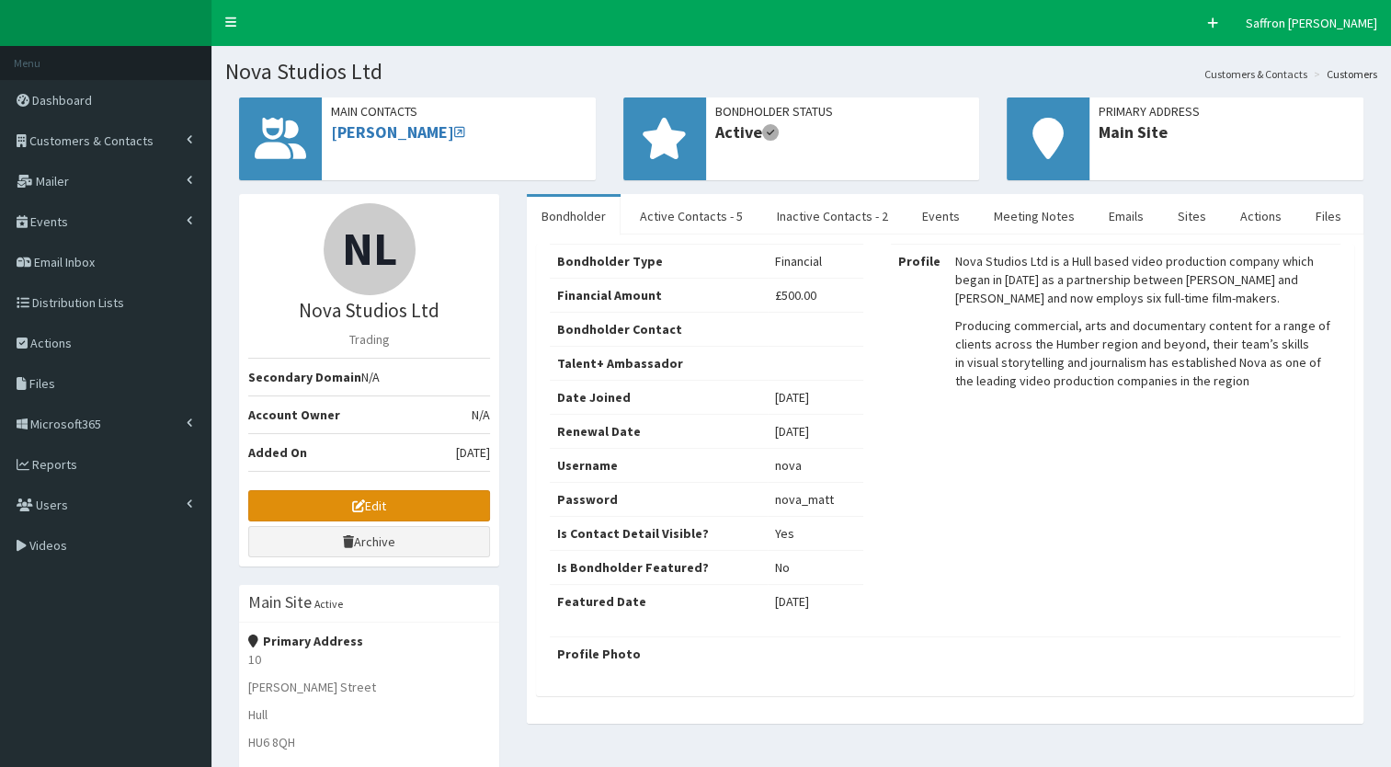
click at [339, 497] on link "Edit" at bounding box center [369, 505] width 242 height 31
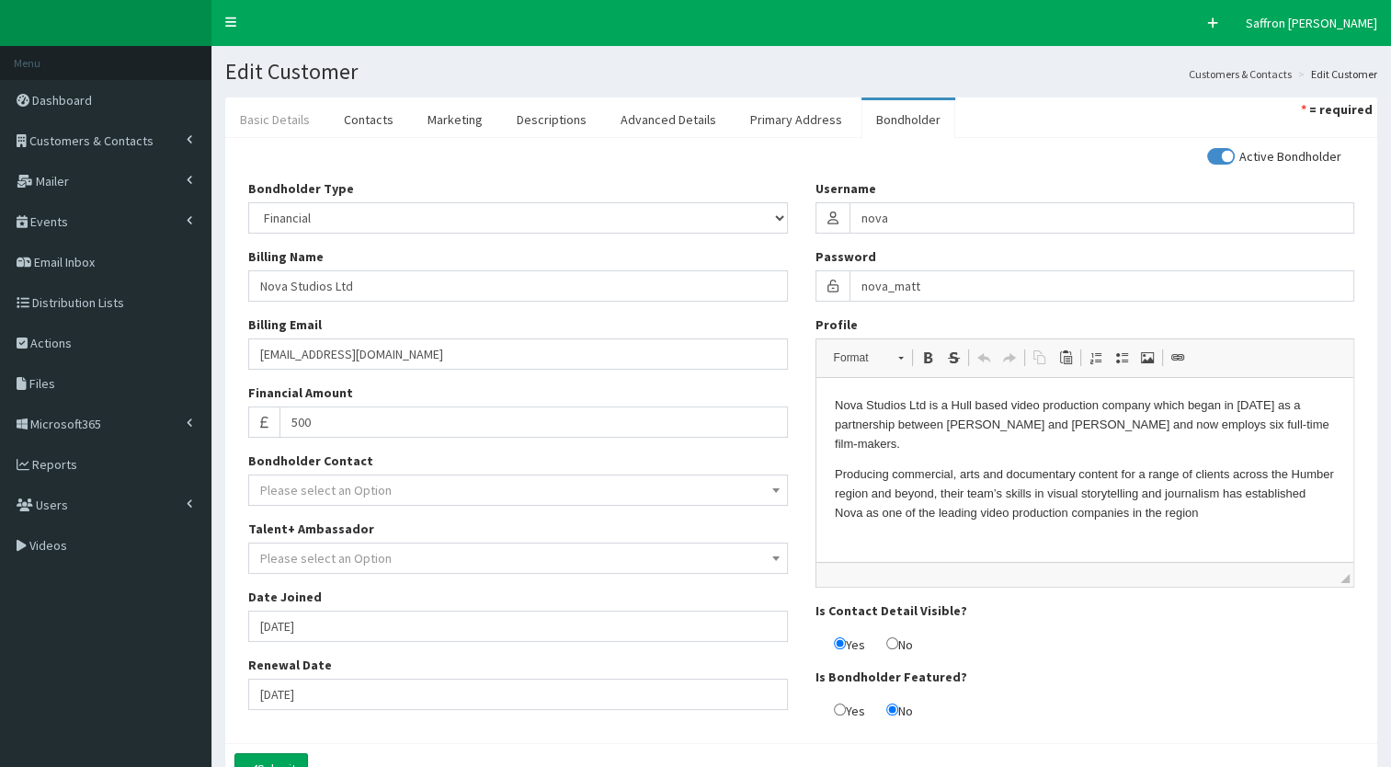
click at [295, 116] on link "Basic Details" at bounding box center [274, 119] width 99 height 39
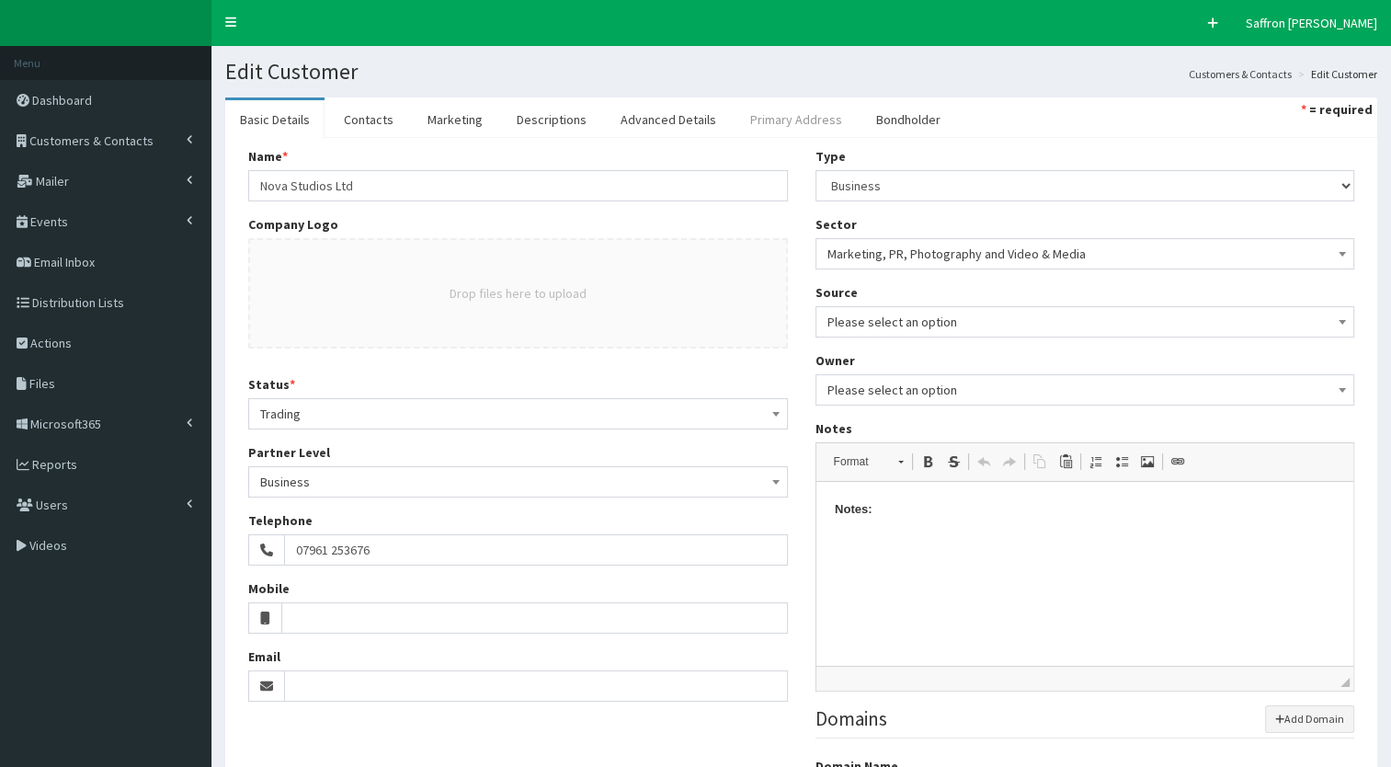
click at [754, 100] on link "Primary Address" at bounding box center [795, 119] width 121 height 39
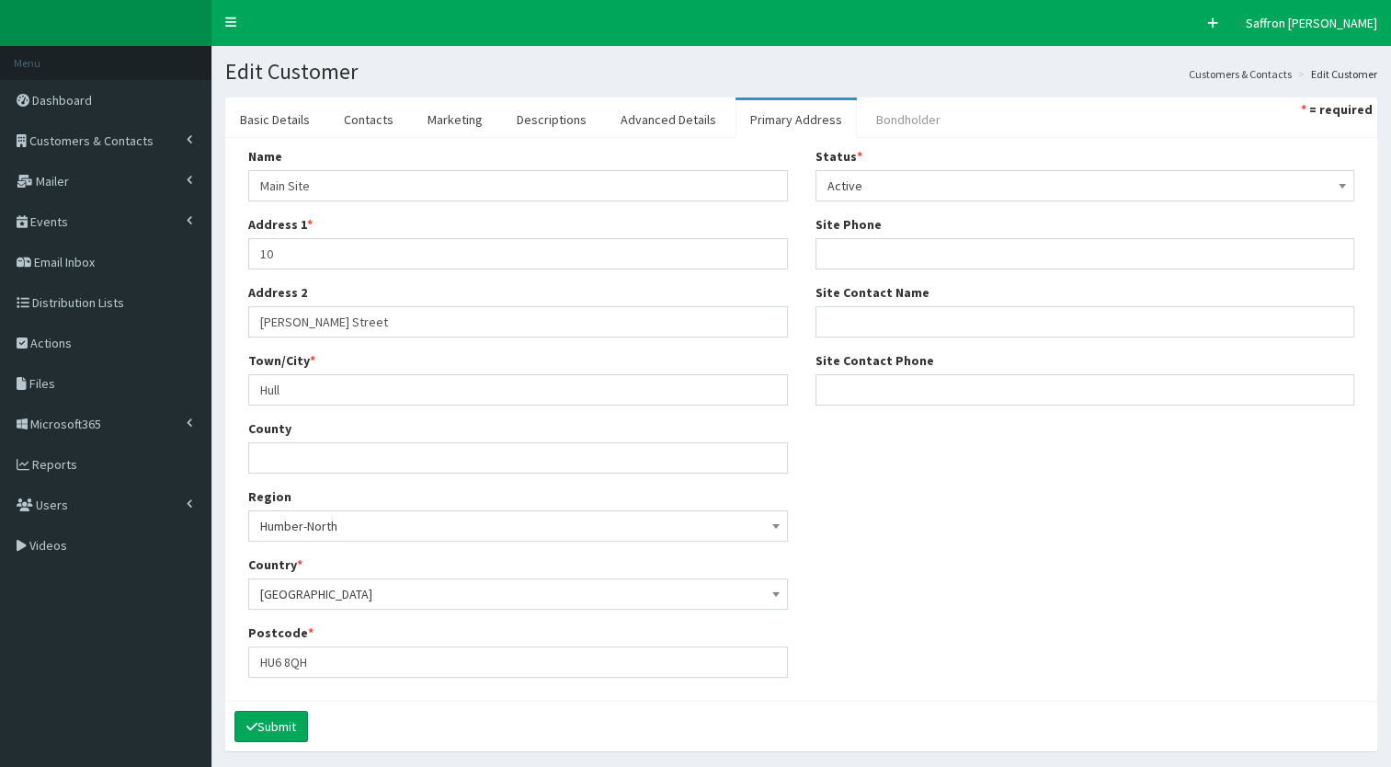
click at [873, 120] on link "Bondholder" at bounding box center [908, 119] width 94 height 39
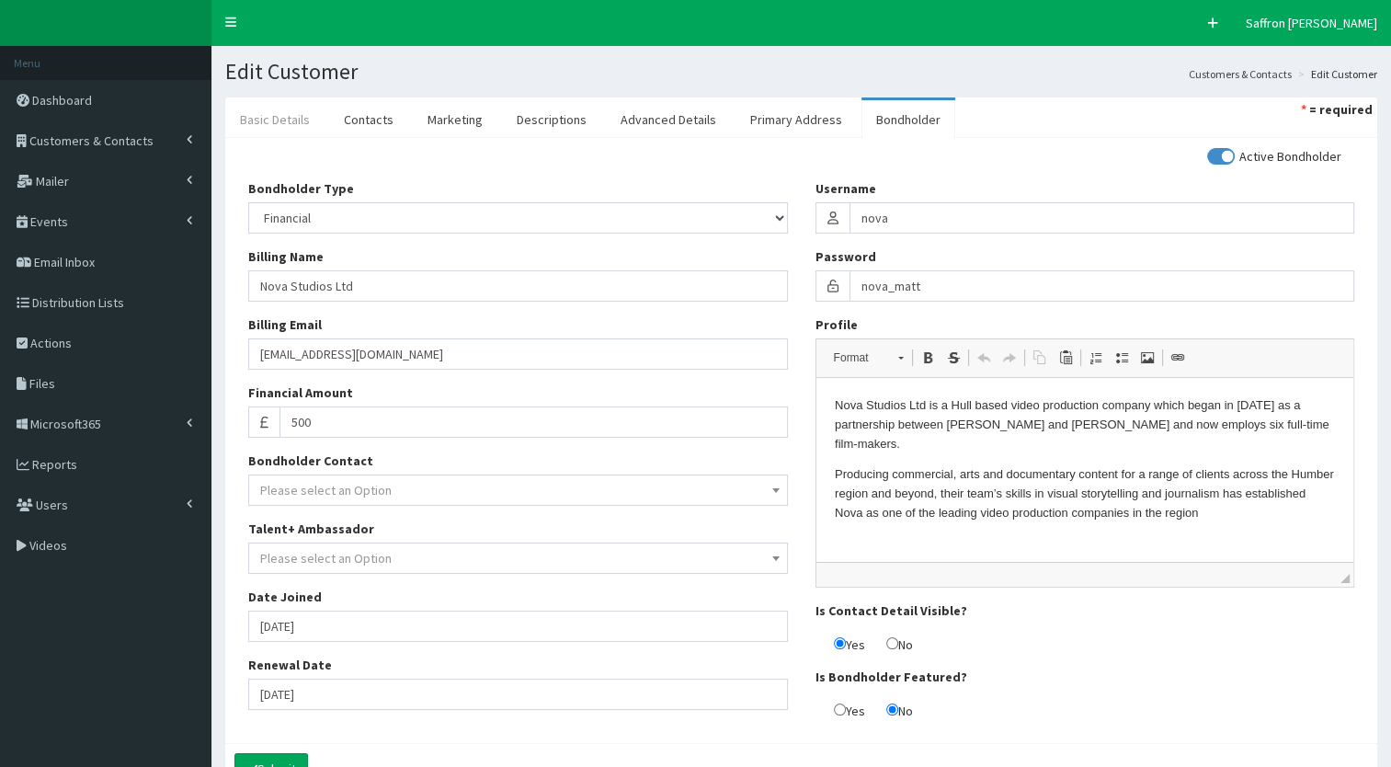
click at [293, 128] on link "Basic Details" at bounding box center [274, 119] width 99 height 39
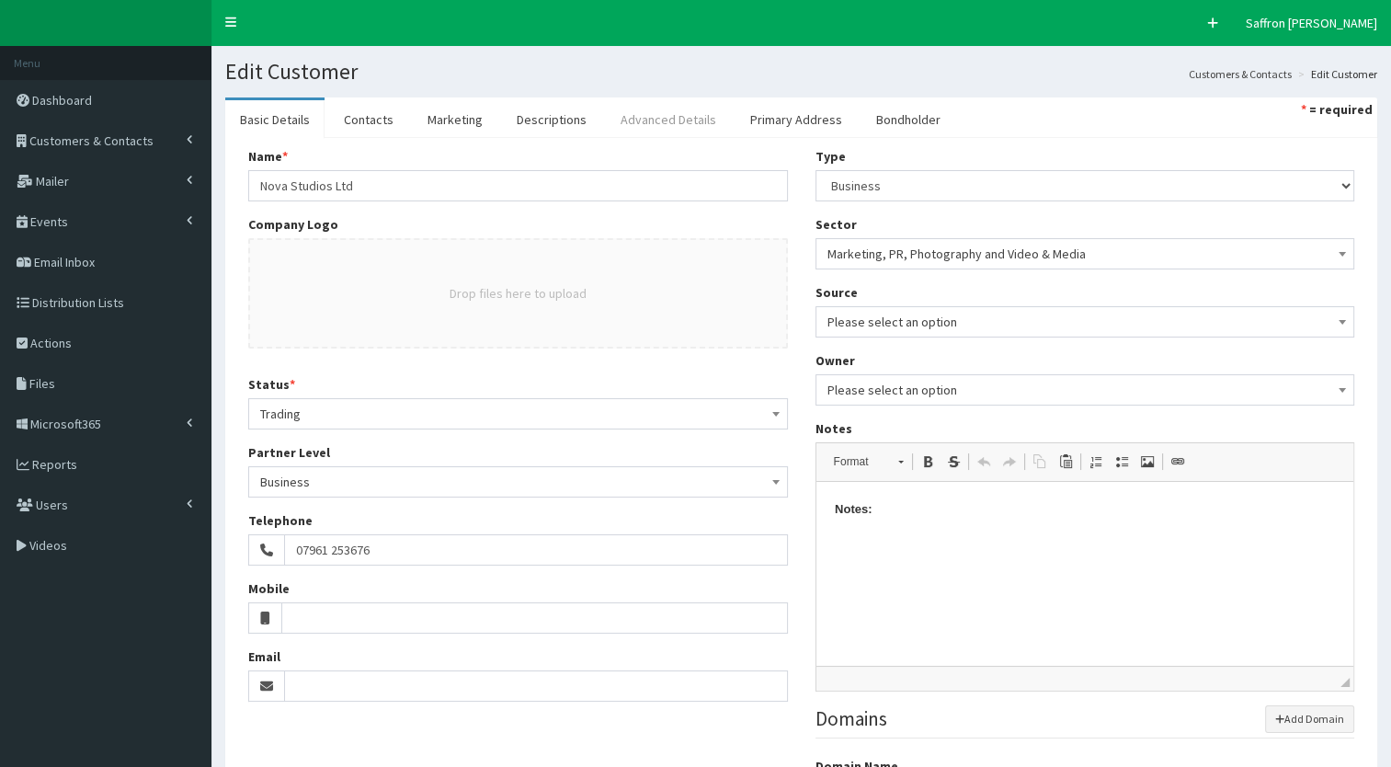
click at [696, 110] on link "Advanced Details" at bounding box center [668, 119] width 125 height 39
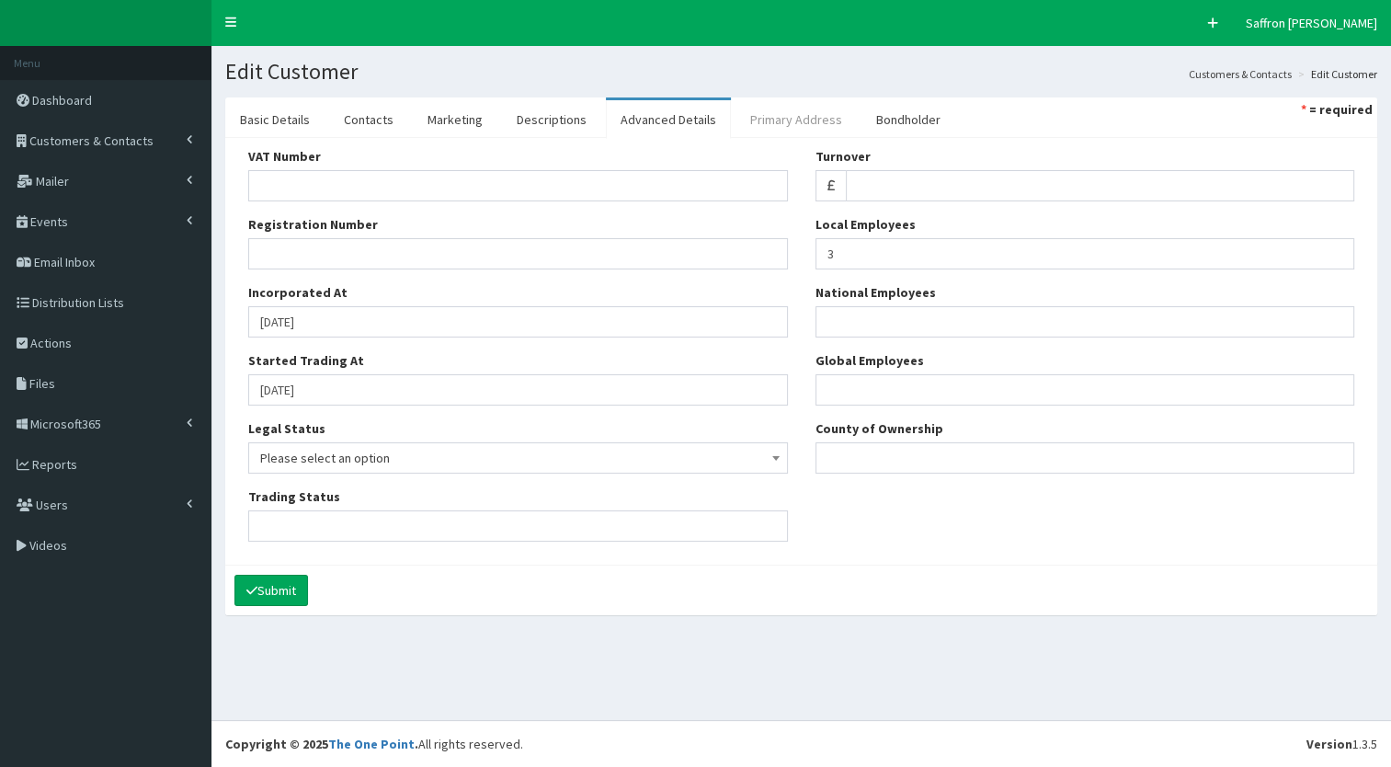
click at [768, 110] on link "Primary Address" at bounding box center [795, 119] width 121 height 39
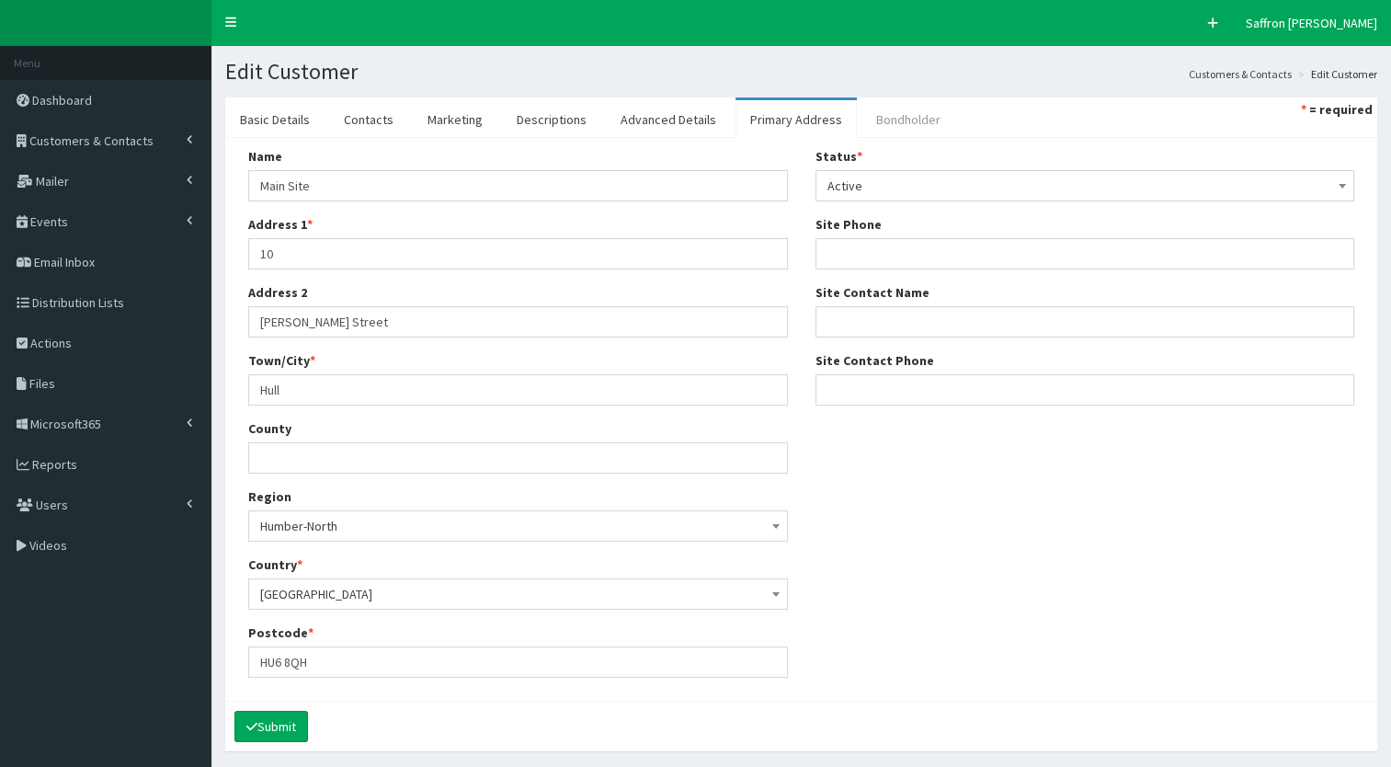
click at [861, 108] on link "Bondholder" at bounding box center [908, 119] width 94 height 39
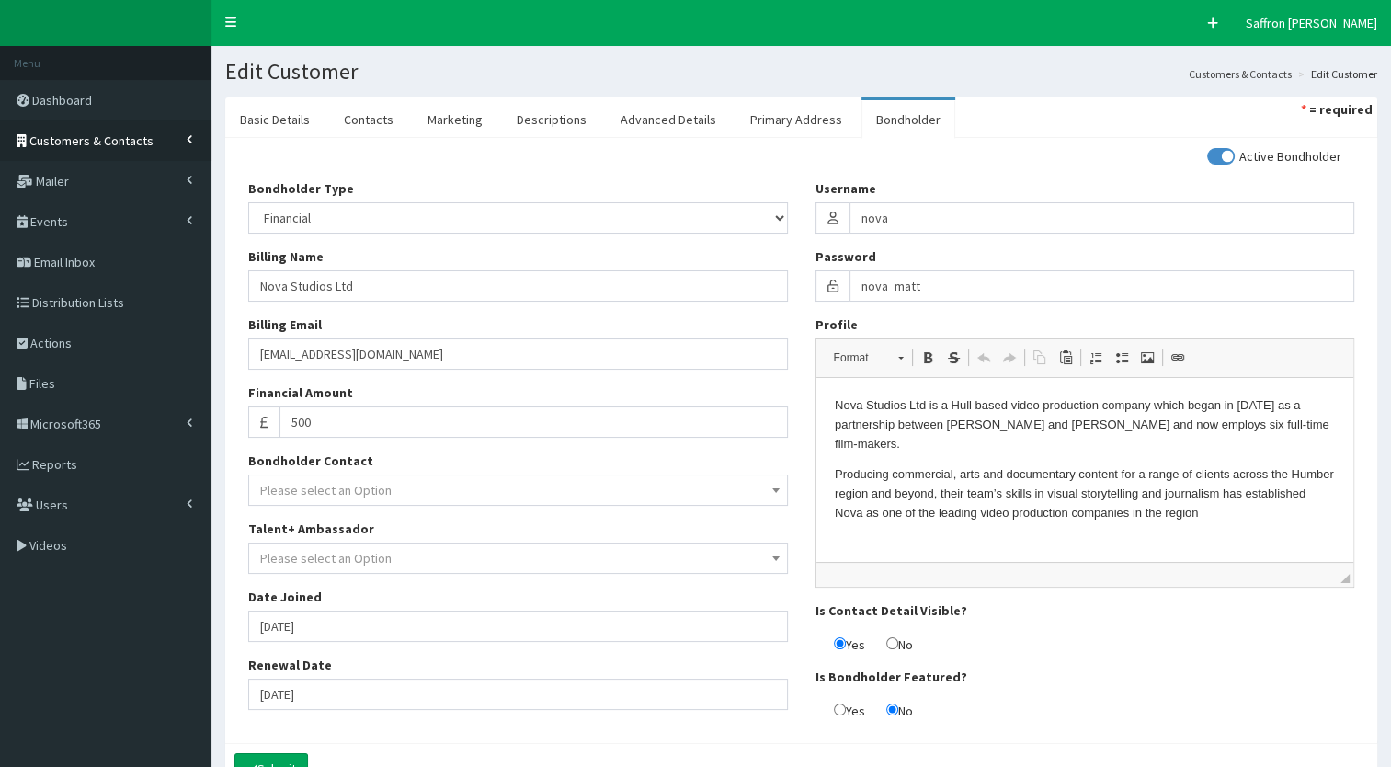
click at [162, 152] on link "Customers & Contacts" at bounding box center [105, 140] width 211 height 40
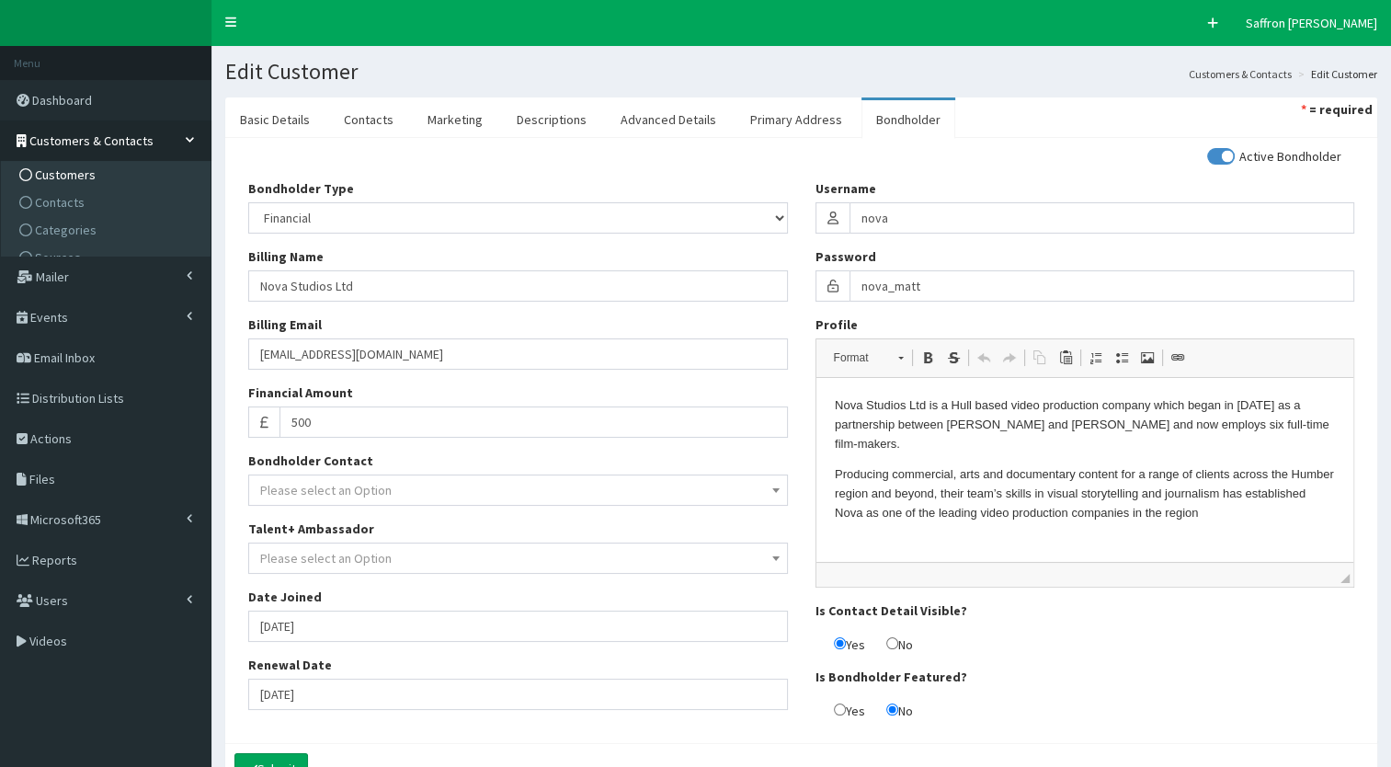
click at [81, 184] on link "Customers" at bounding box center [108, 175] width 205 height 28
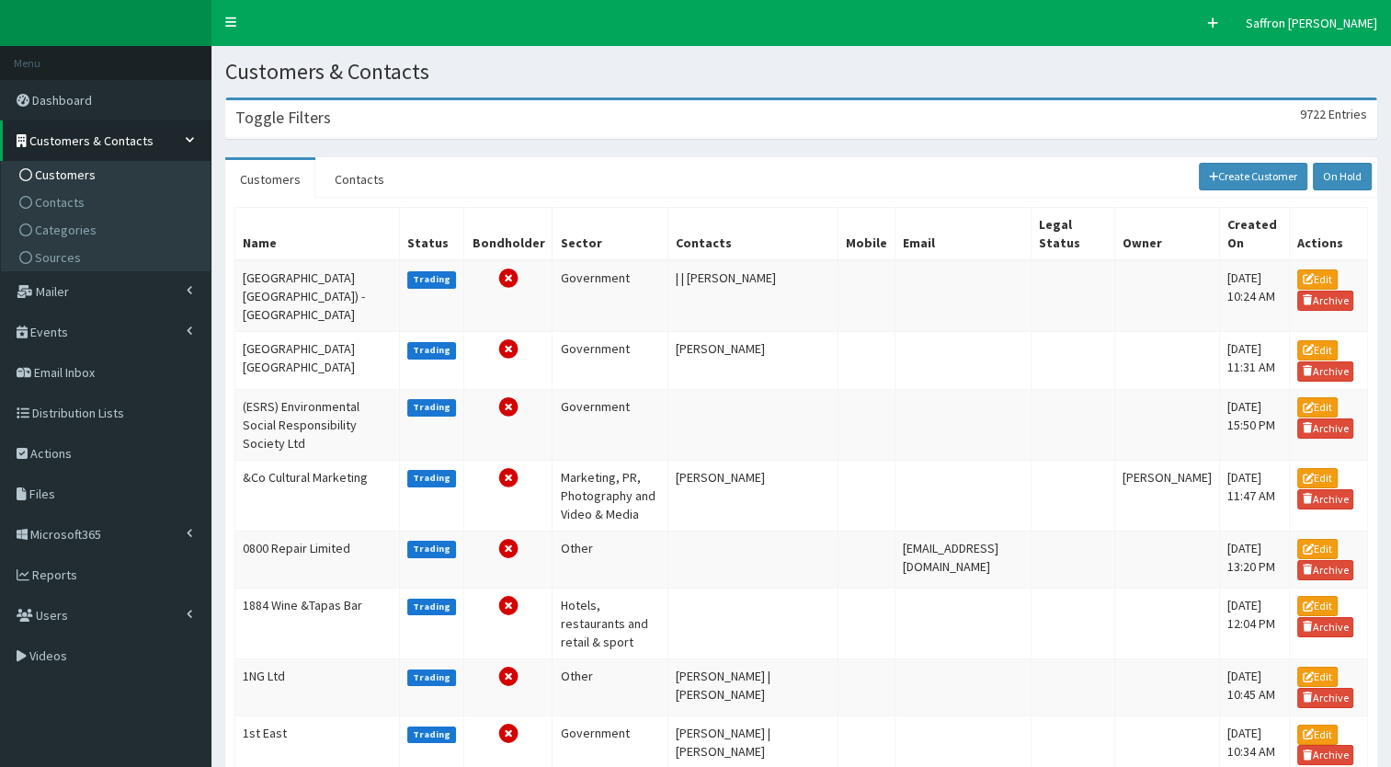
click at [333, 111] on div "Toggle Filters 9722 Entries" at bounding box center [801, 119] width 1150 height 38
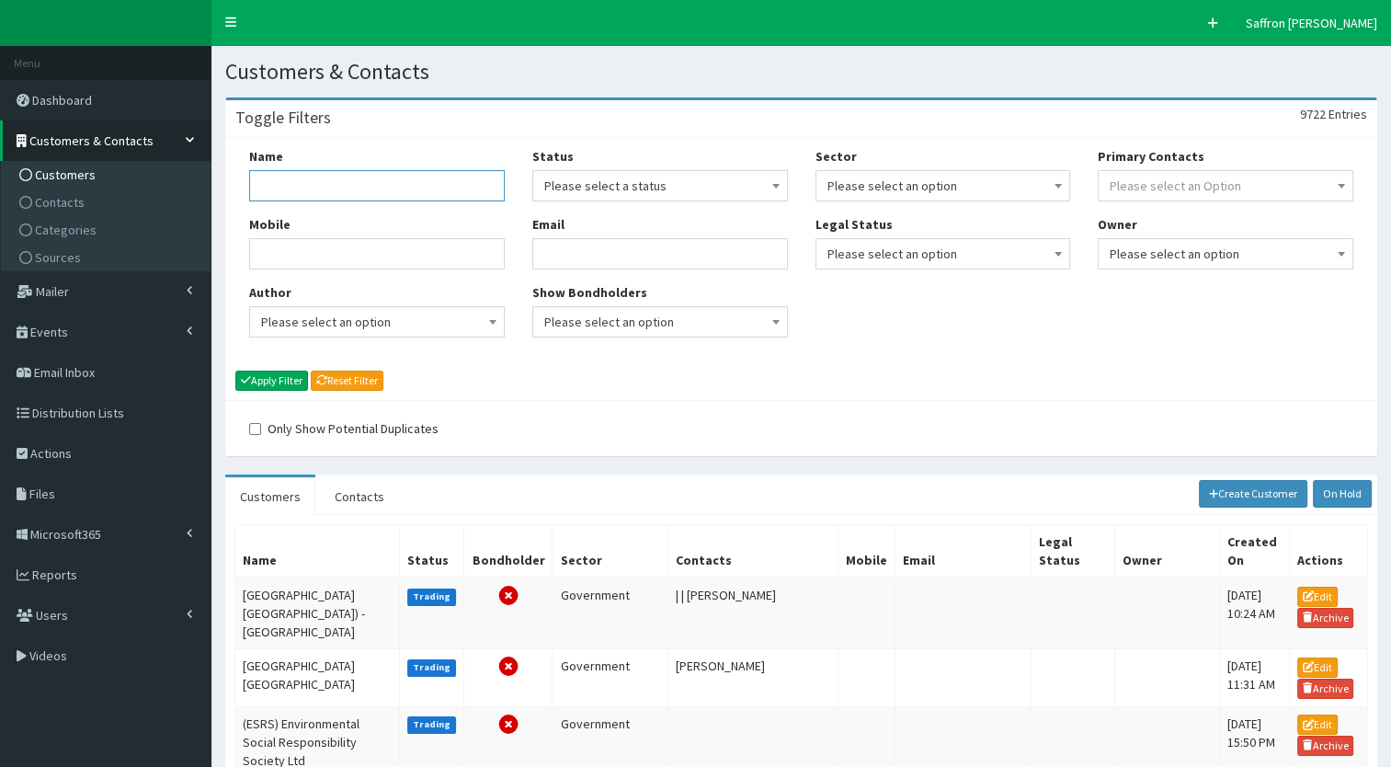
click at [282, 175] on input "Name" at bounding box center [377, 185] width 256 height 31
type input "select"
click at [235, 370] on button "Apply Filter" at bounding box center [271, 380] width 73 height 20
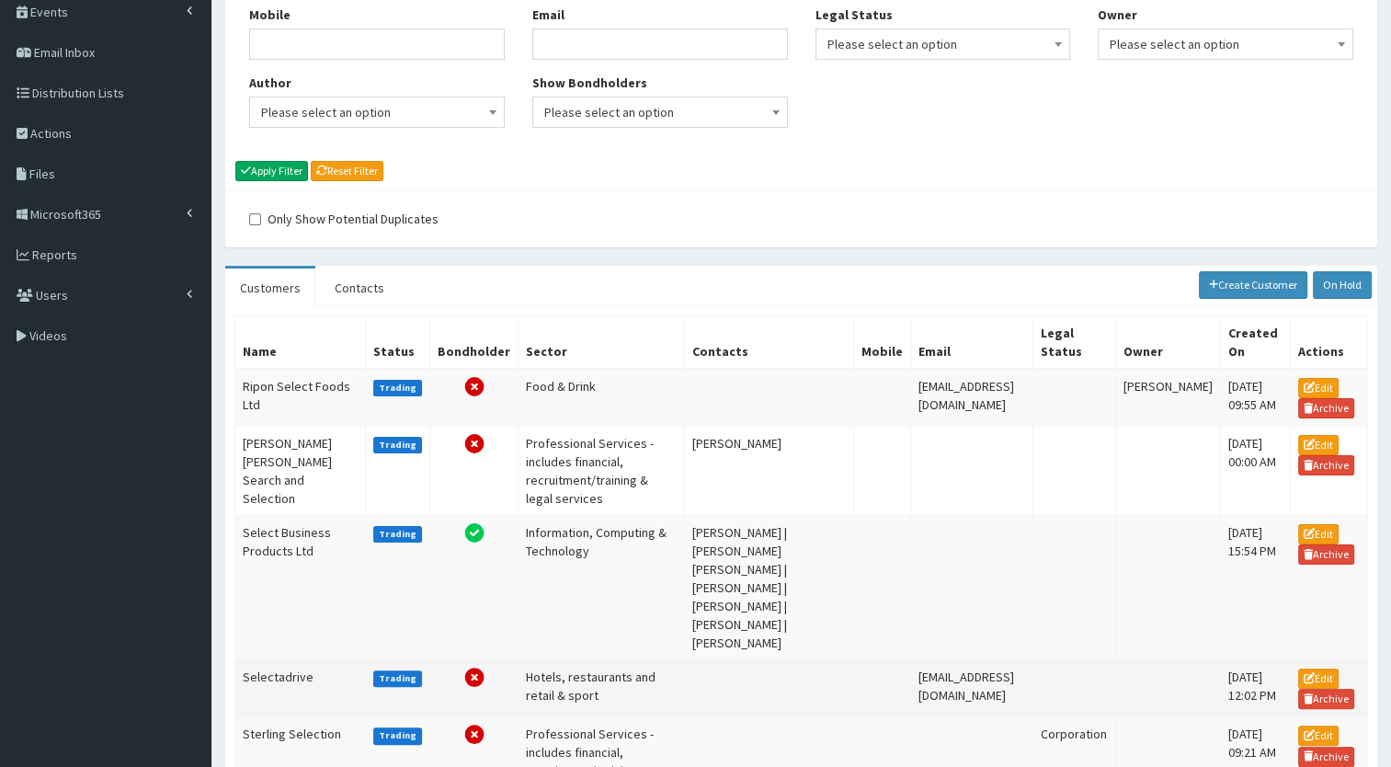
scroll to position [276, 0]
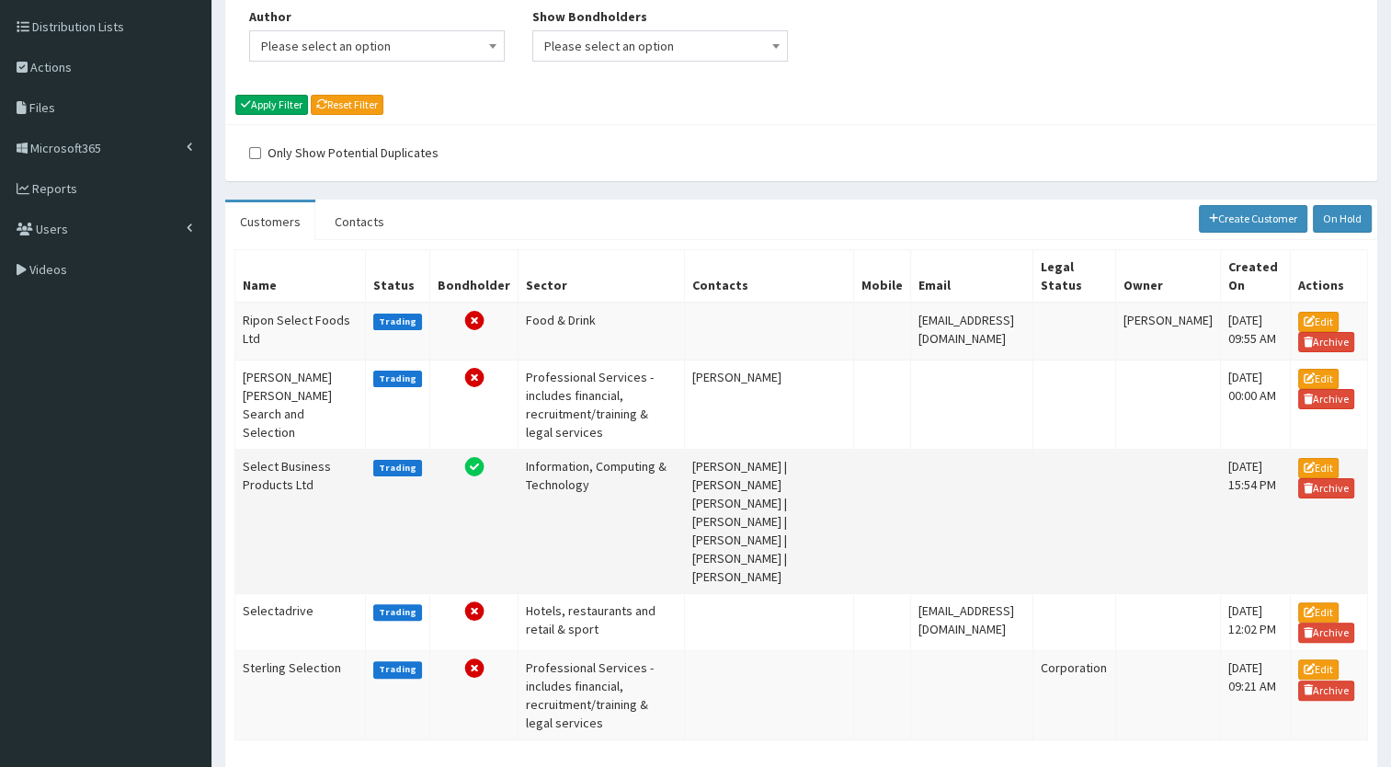
click at [300, 481] on td "Select Business Products Ltd" at bounding box center [300, 521] width 131 height 144
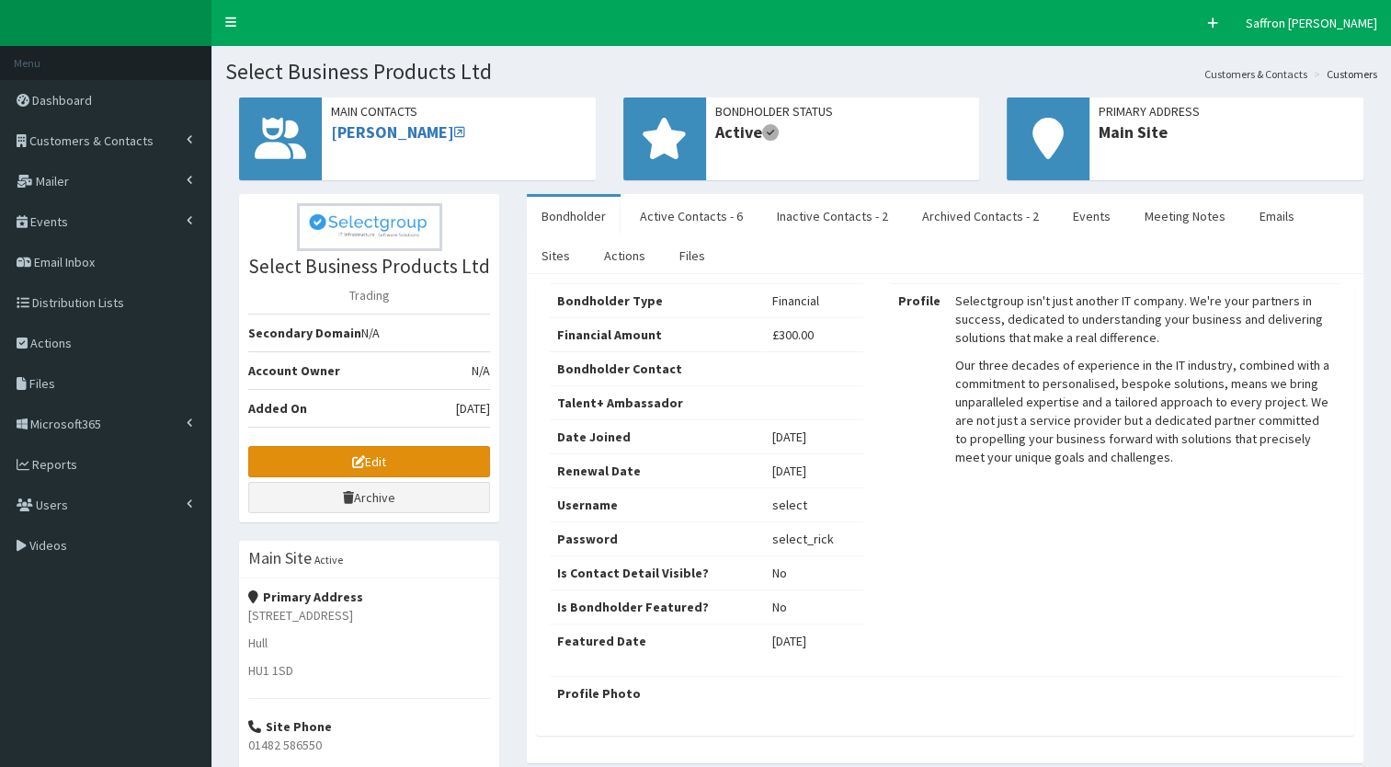
click at [374, 461] on link "Edit" at bounding box center [369, 461] width 242 height 31
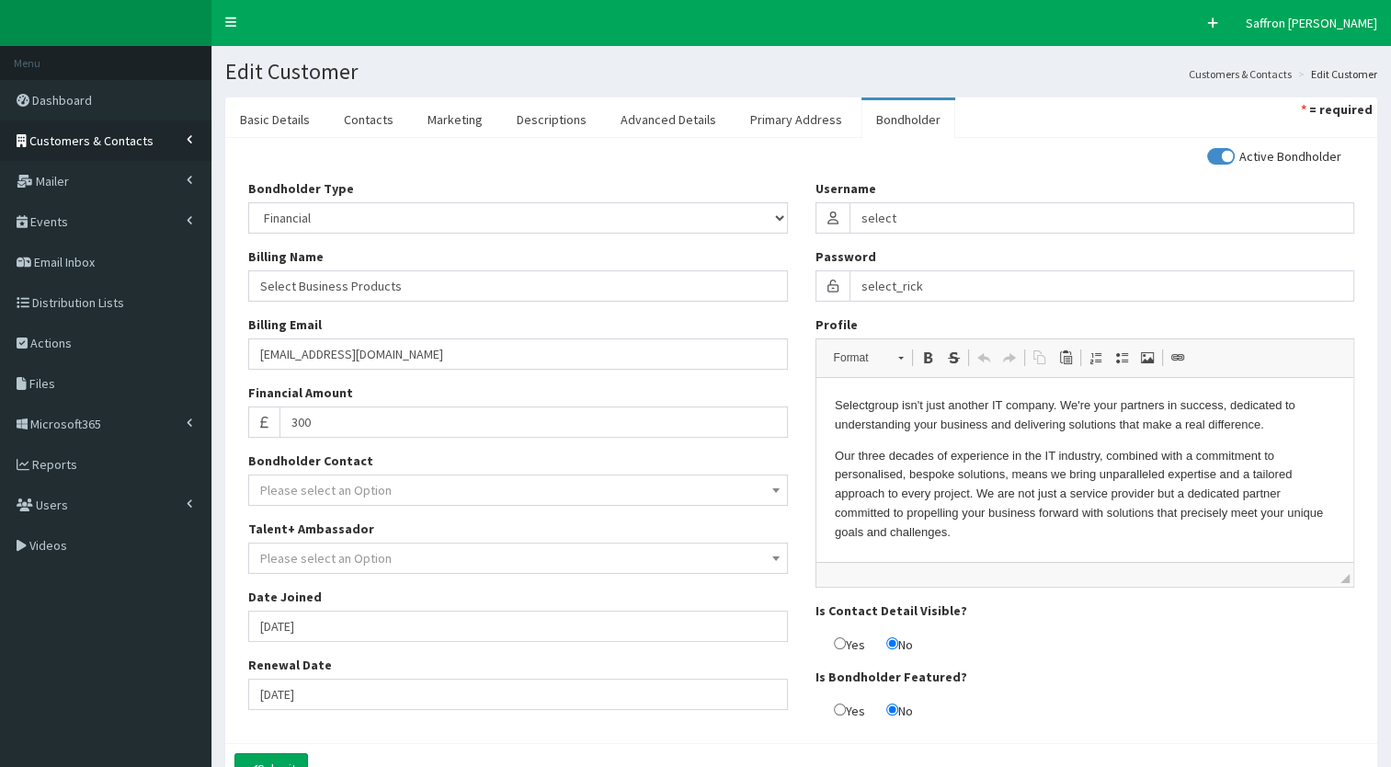
click at [99, 130] on link "Customers & Contacts" at bounding box center [105, 140] width 211 height 40
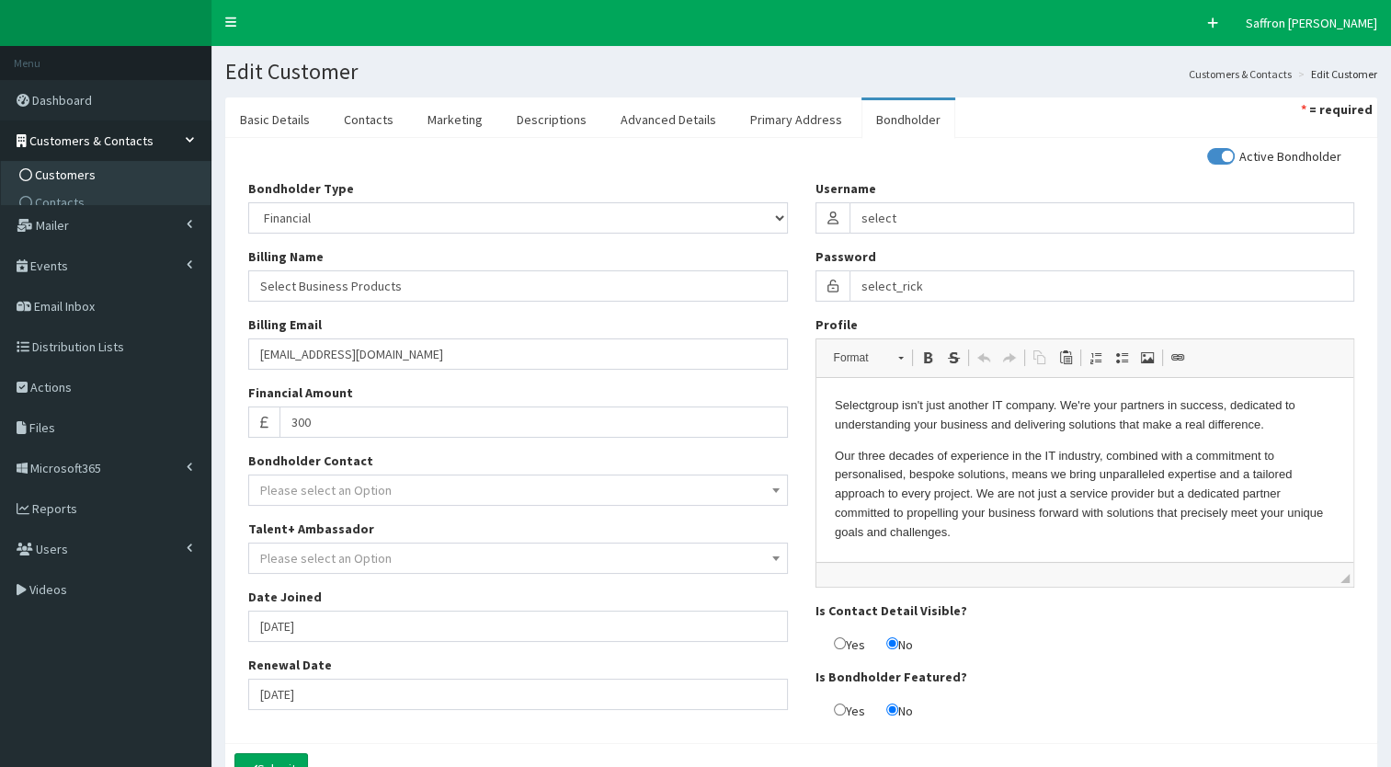
click at [75, 176] on span "Customers" at bounding box center [65, 174] width 61 height 17
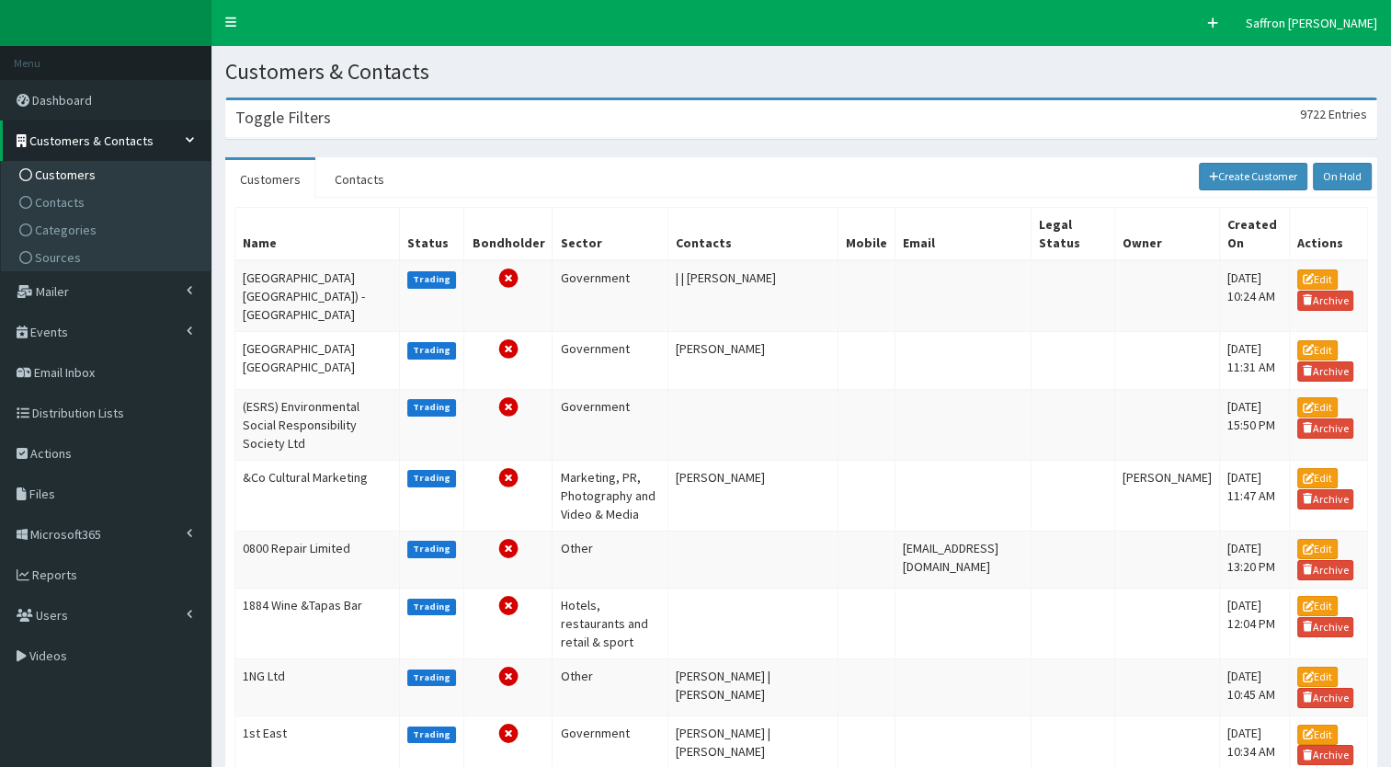
click at [298, 104] on div "Toggle Filters 9722 Entries" at bounding box center [801, 119] width 1150 height 38
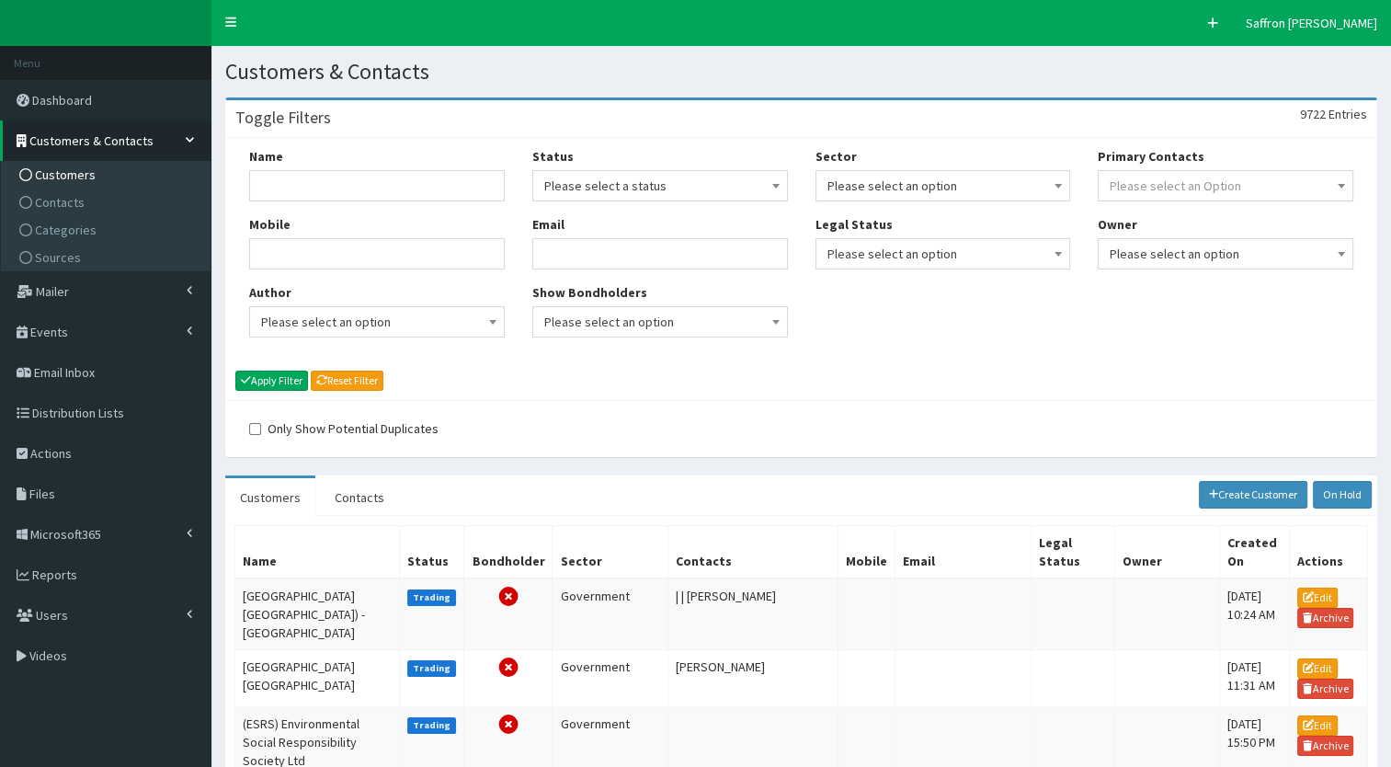
click at [308, 165] on div "Name" at bounding box center [377, 174] width 256 height 54
click at [305, 170] on div "Name" at bounding box center [377, 174] width 256 height 54
click at [294, 173] on input "Name" at bounding box center [377, 185] width 256 height 31
type input "healing"
click at [235, 370] on button "Apply Filter" at bounding box center [271, 380] width 73 height 20
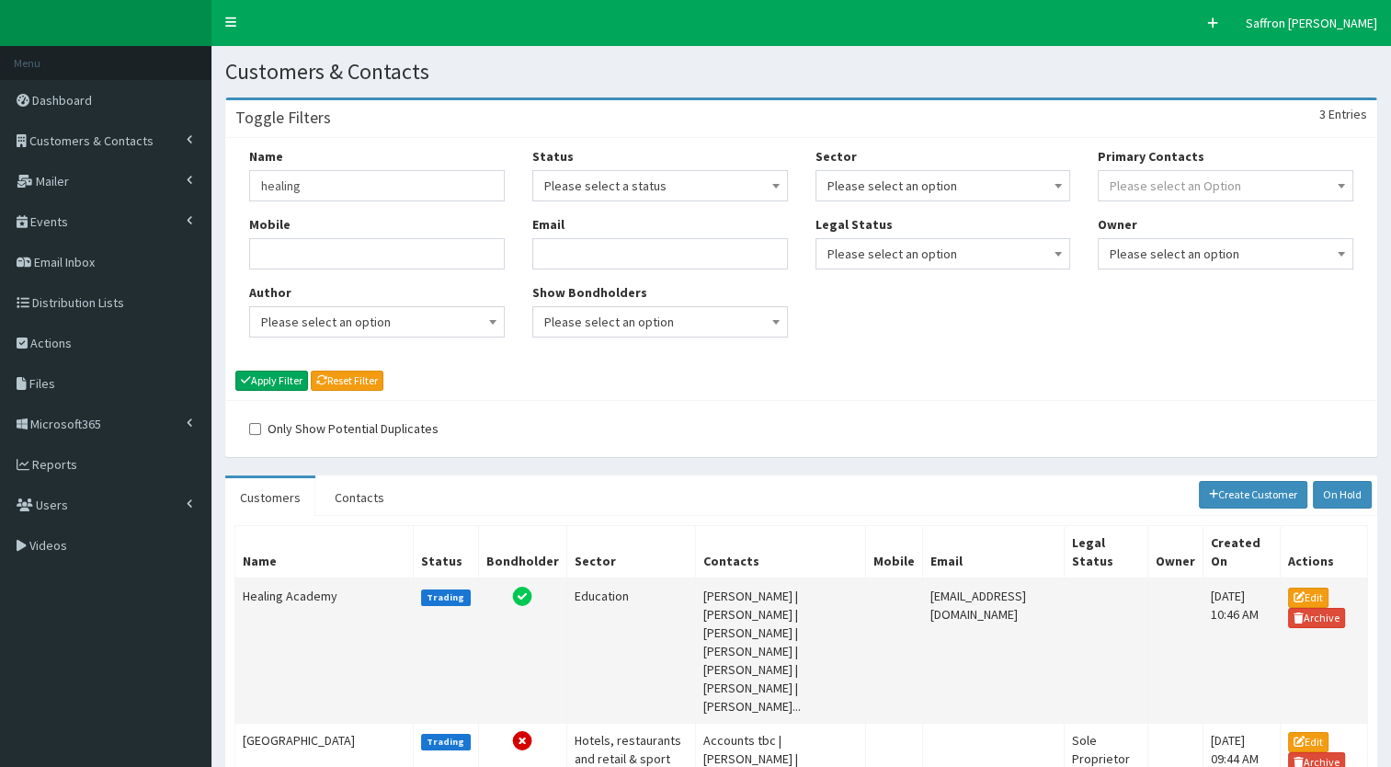
click at [267, 586] on td "Healing Academy" at bounding box center [324, 650] width 178 height 145
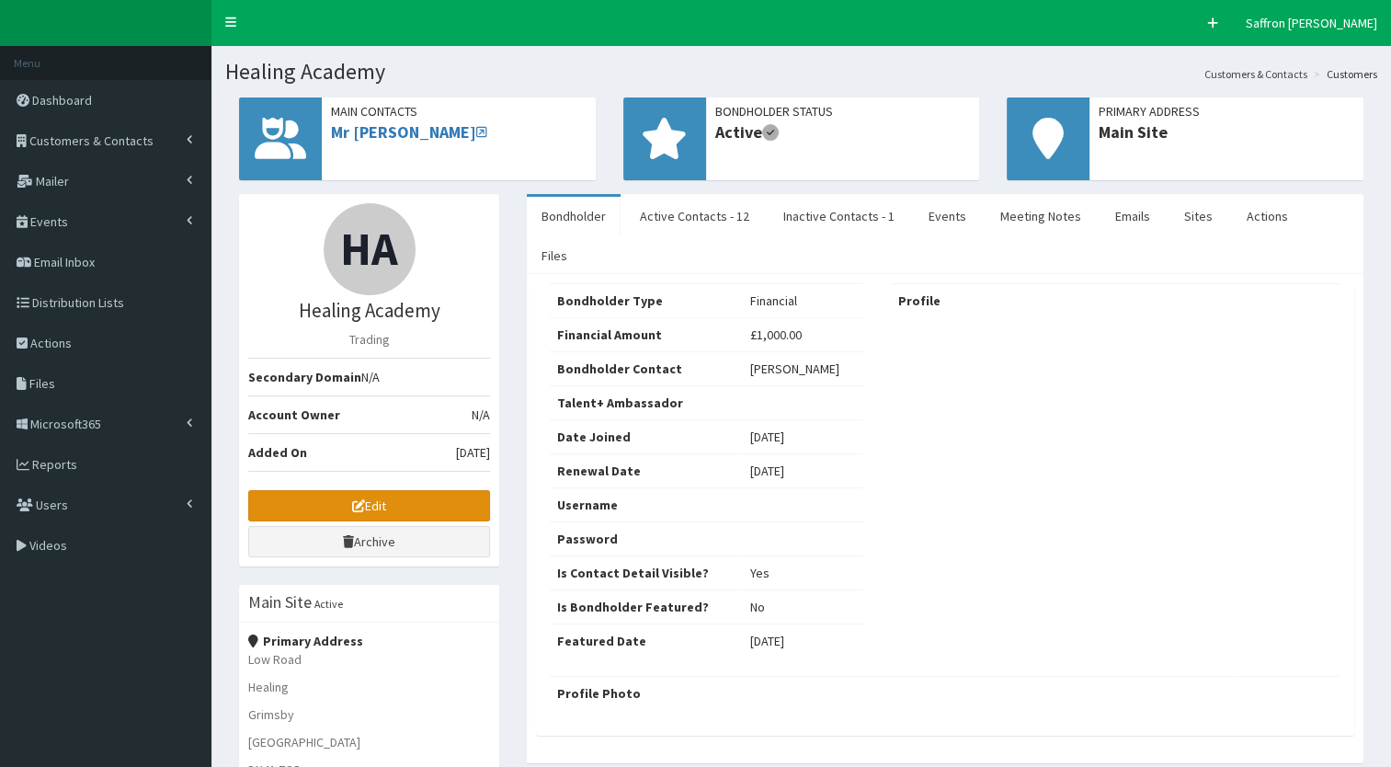
click at [358, 509] on icon at bounding box center [358, 505] width 13 height 13
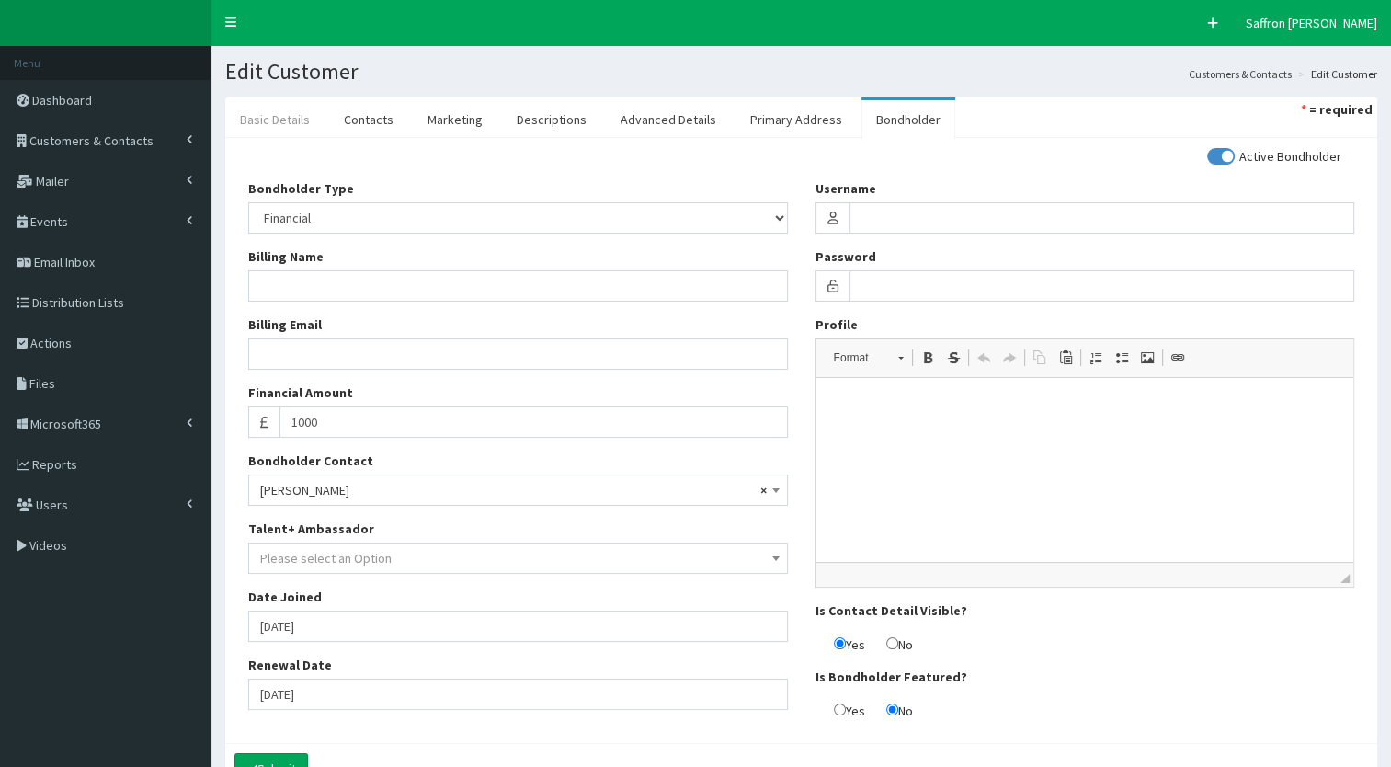
click at [311, 125] on link "Basic Details" at bounding box center [274, 119] width 99 height 39
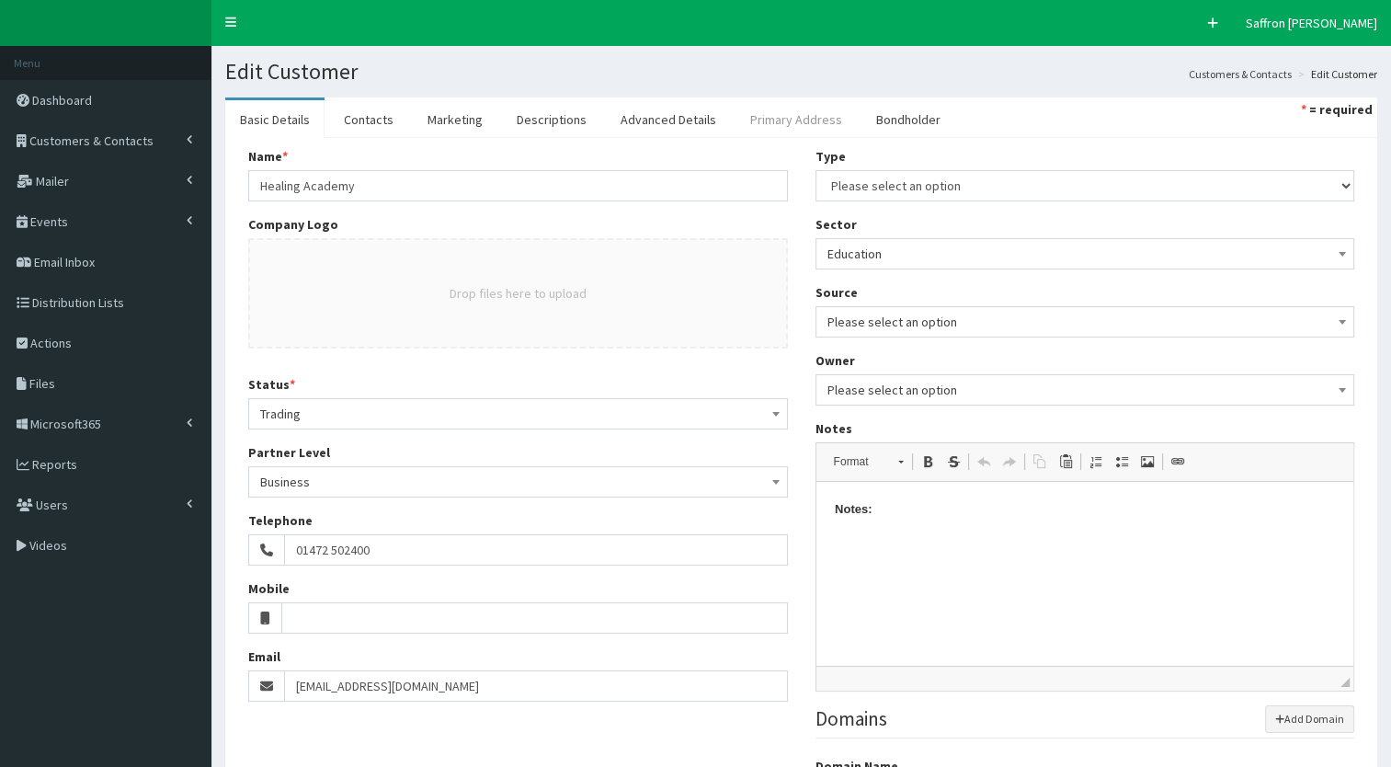
click at [765, 112] on link "Primary Address" at bounding box center [795, 119] width 121 height 39
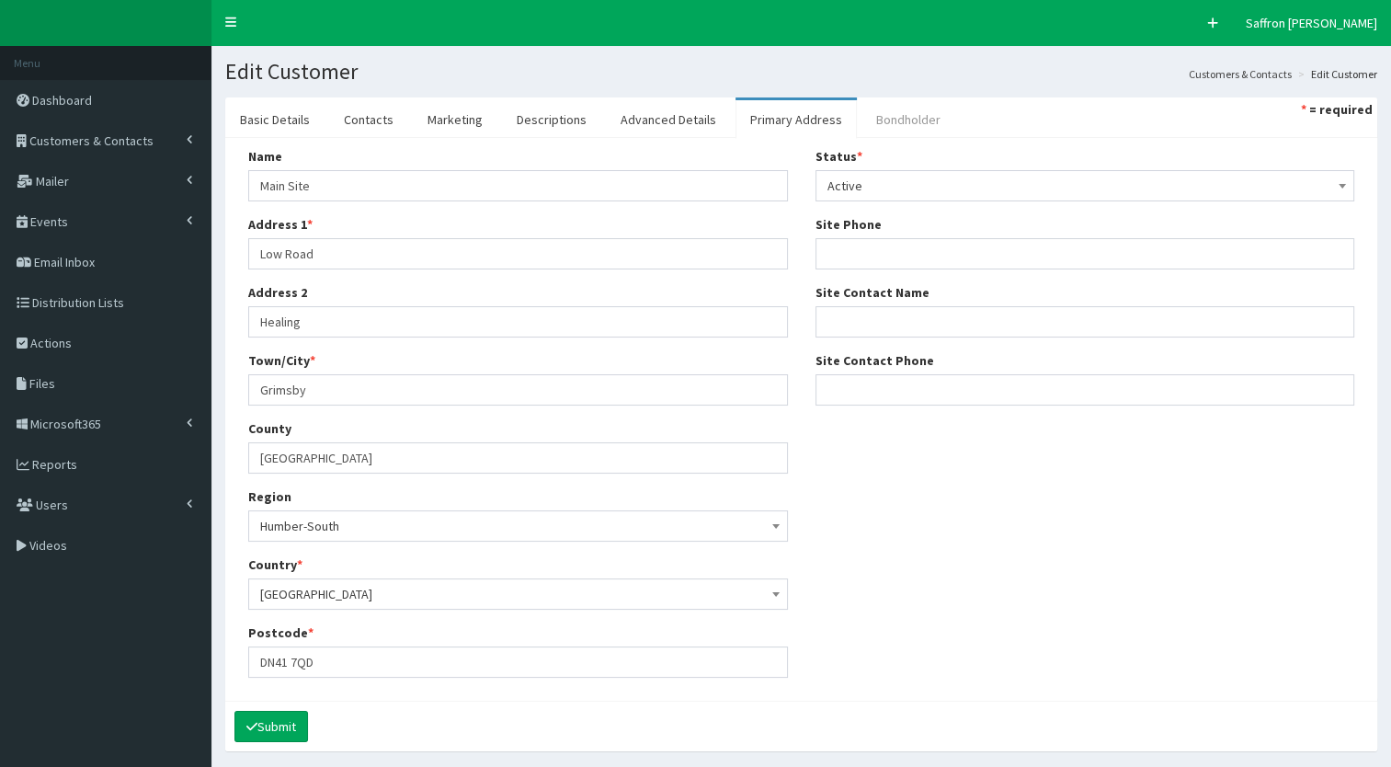
click at [912, 116] on link "Bondholder" at bounding box center [908, 119] width 94 height 39
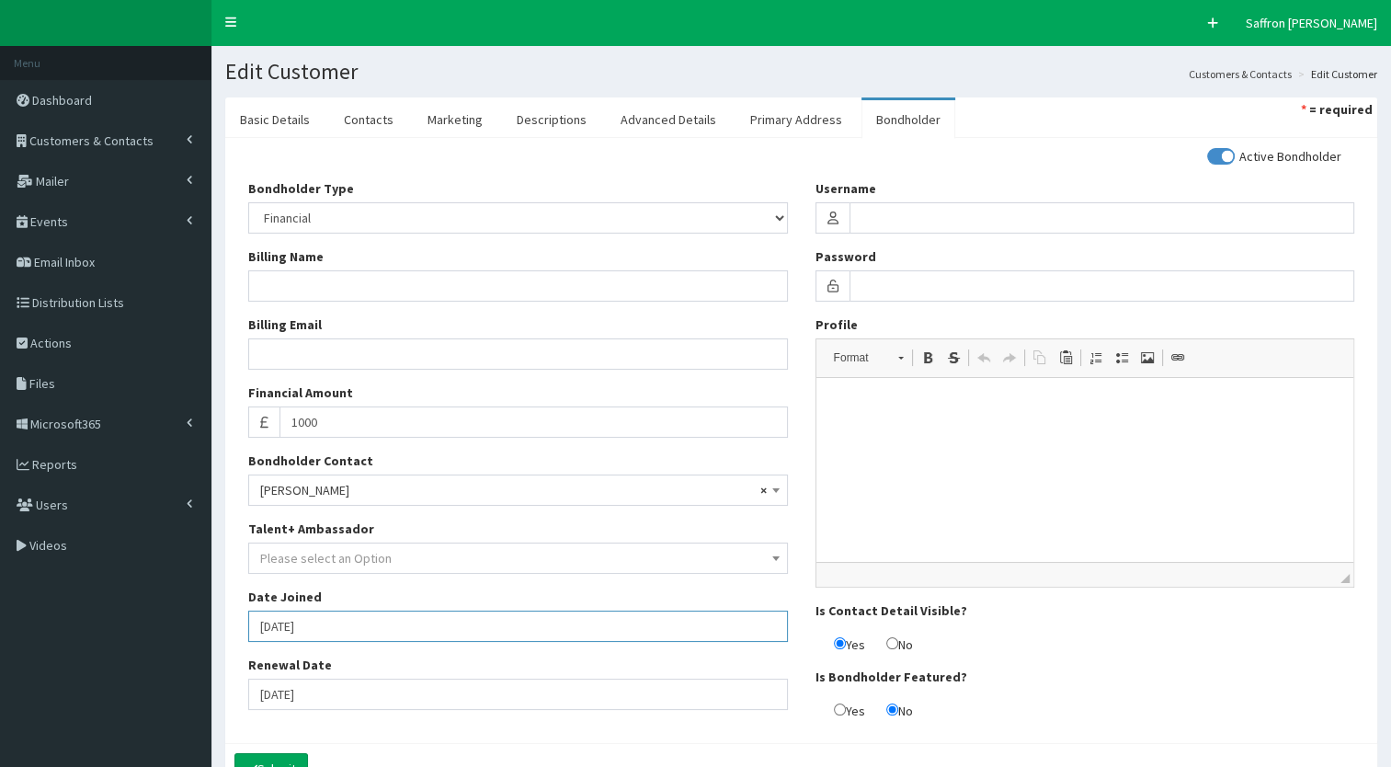
click at [380, 621] on input "[DATE]" at bounding box center [518, 625] width 540 height 31
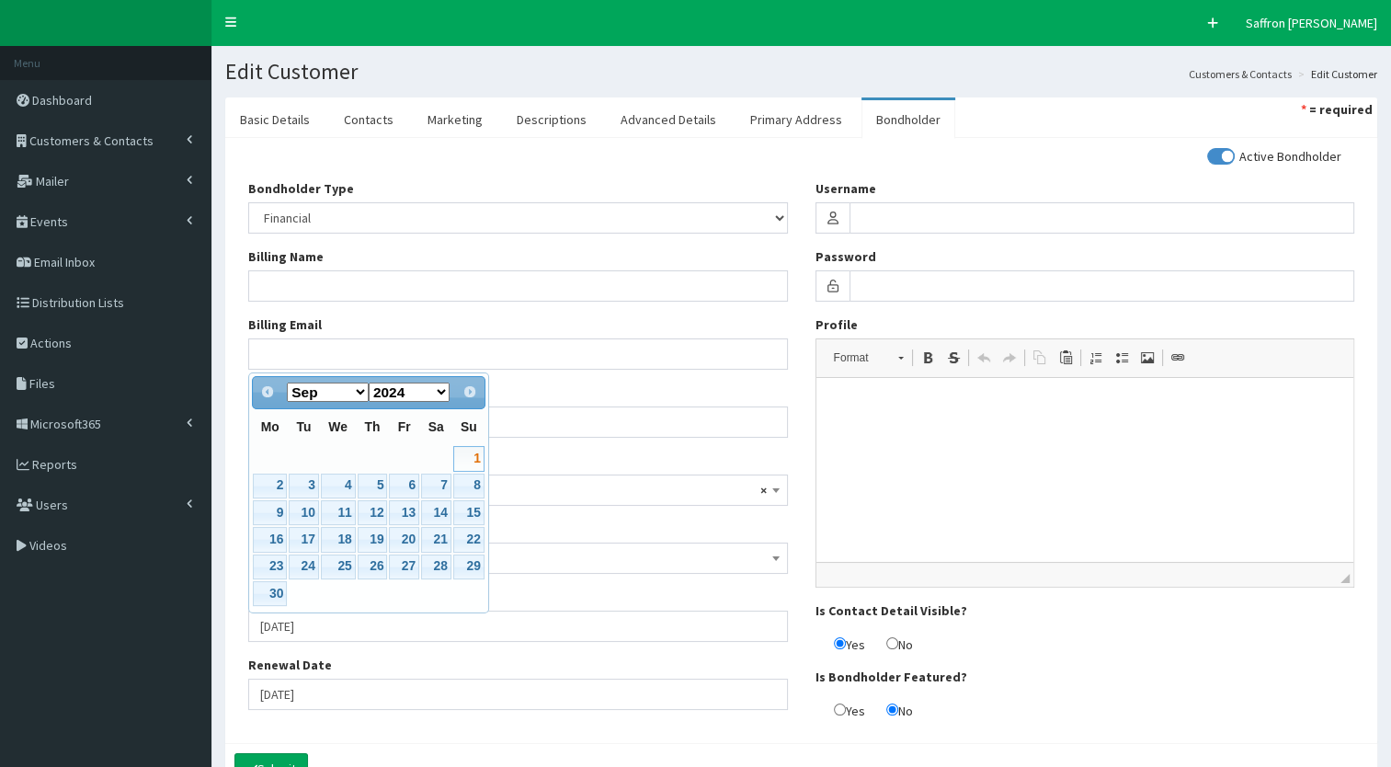
click at [372, 736] on div "Name * Healing Academy Company Logo Drop files here to upload Status * Please s…" at bounding box center [801, 440] width 1152 height 605
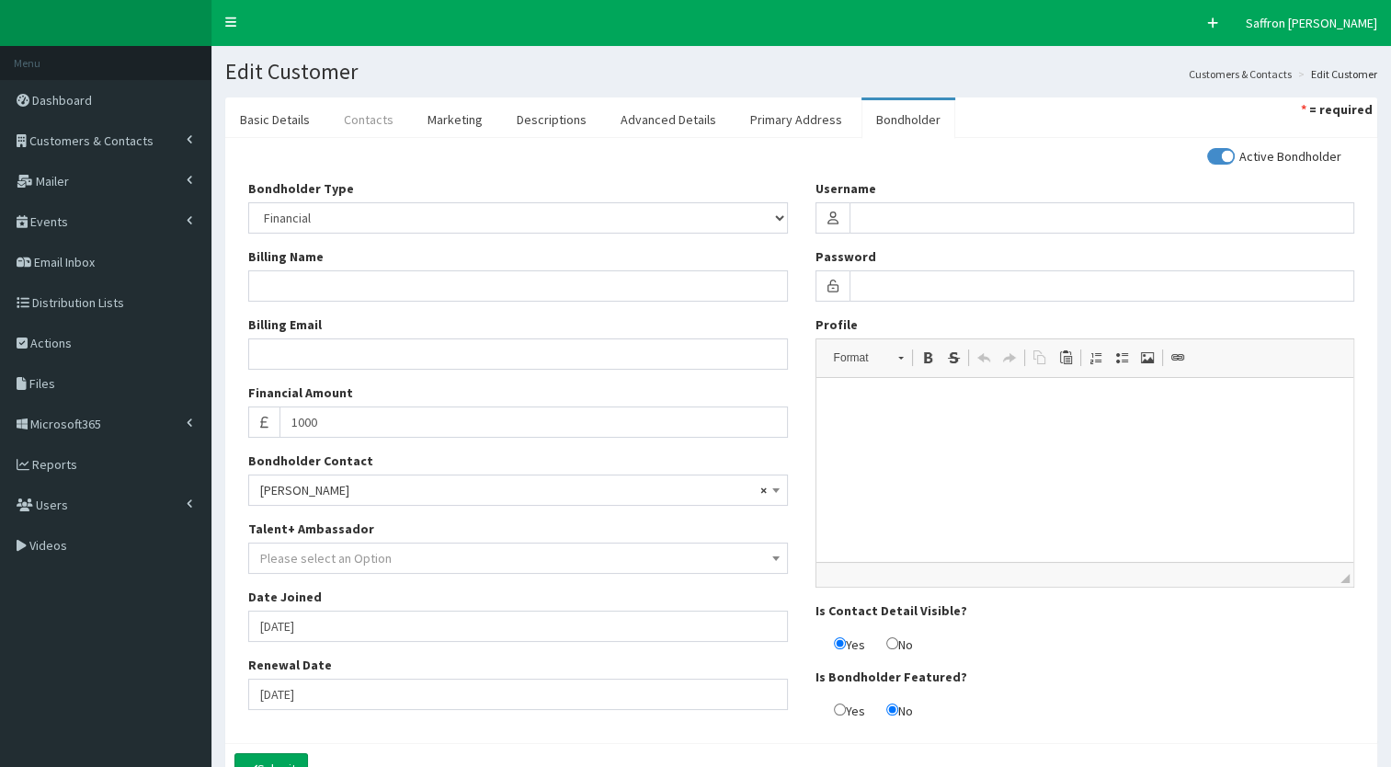
click at [376, 121] on link "Contacts" at bounding box center [368, 119] width 79 height 39
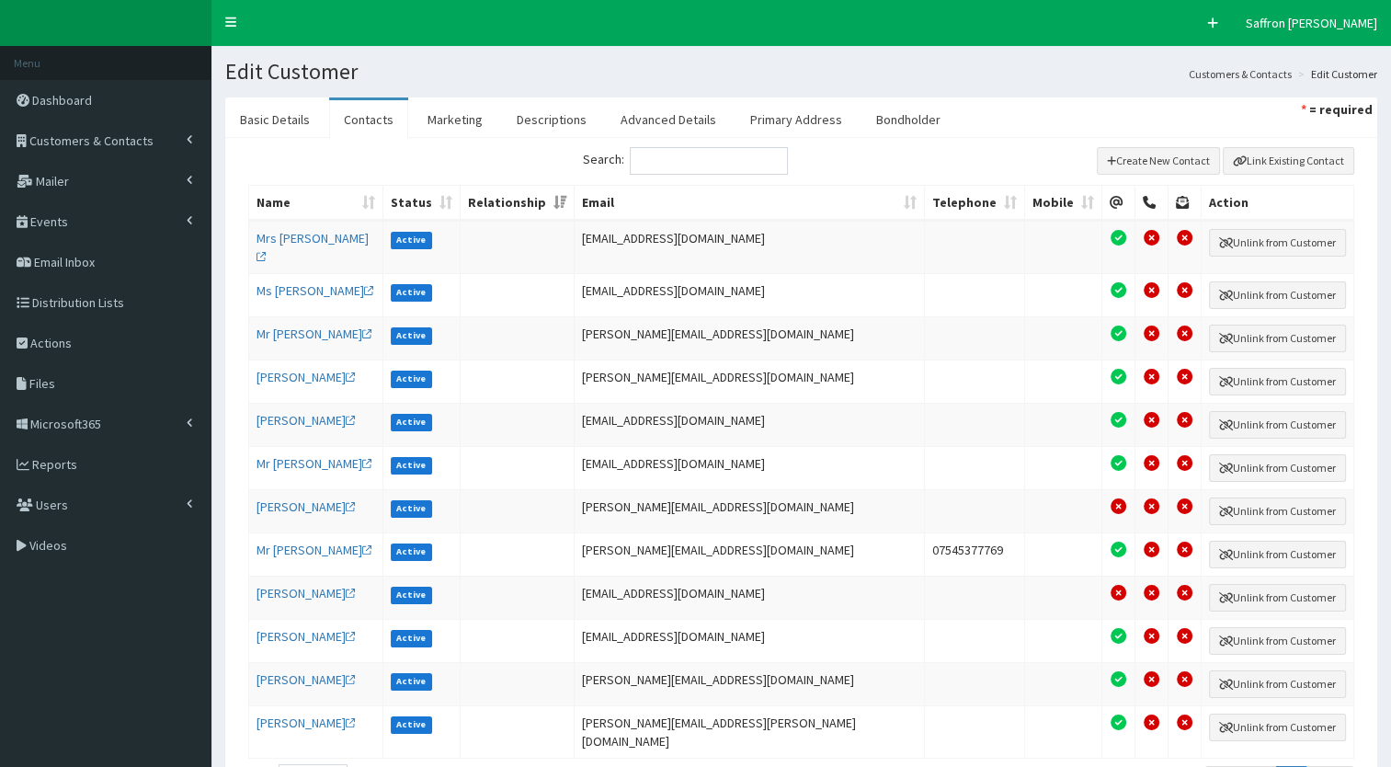
scroll to position [92, 0]
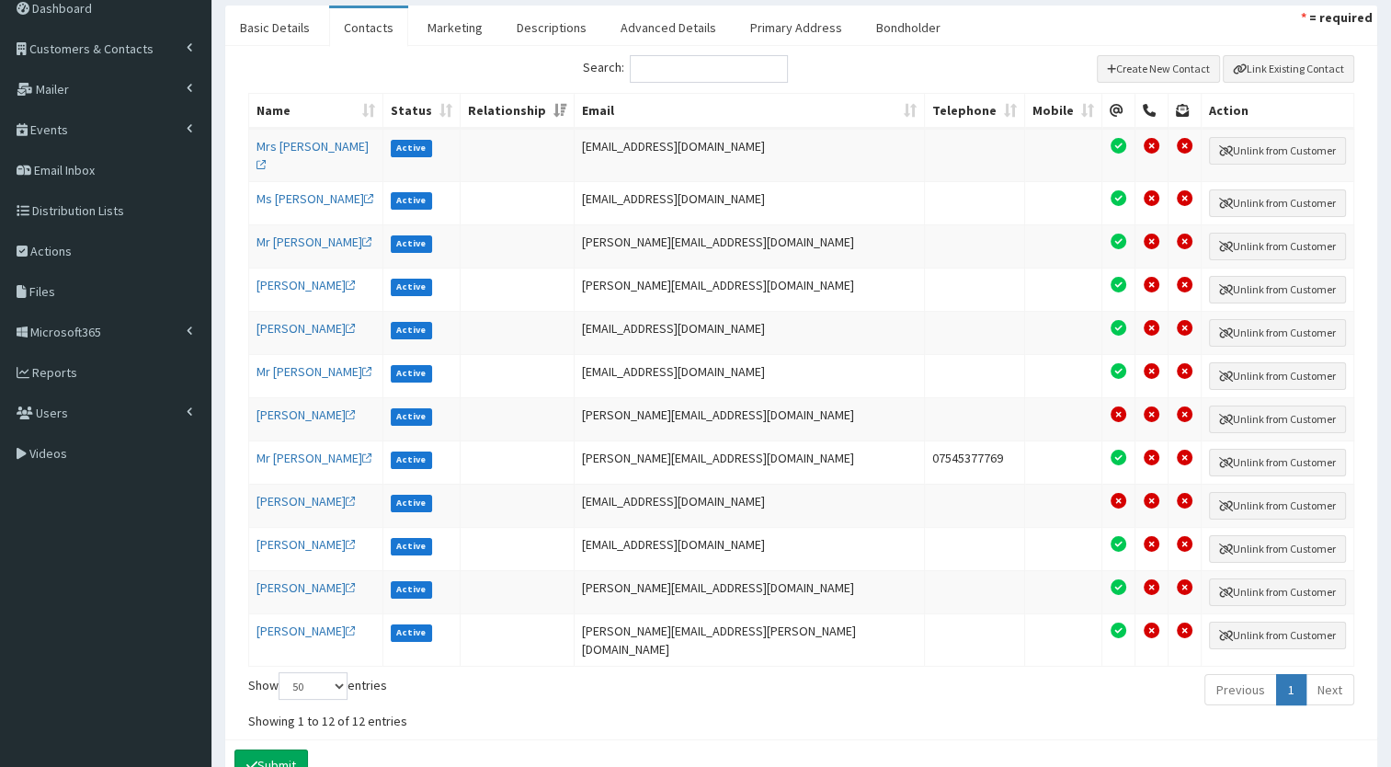
drag, startPoint x: 733, startPoint y: 17, endPoint x: 759, endPoint y: 11, distance: 27.2
click at [735, 17] on link "Primary Address" at bounding box center [795, 27] width 121 height 39
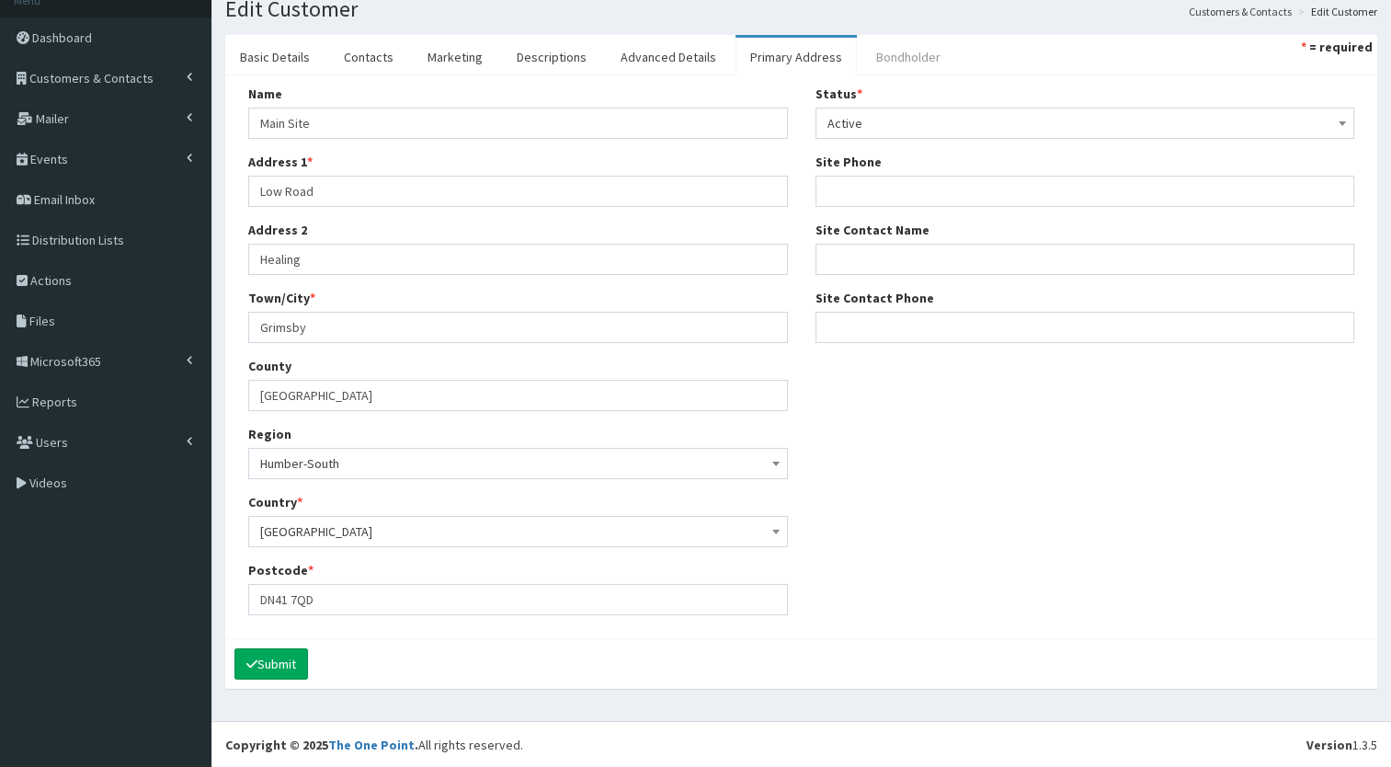
click at [862, 53] on link "Bondholder" at bounding box center [908, 57] width 94 height 39
